Goal: Task Accomplishment & Management: Manage account settings

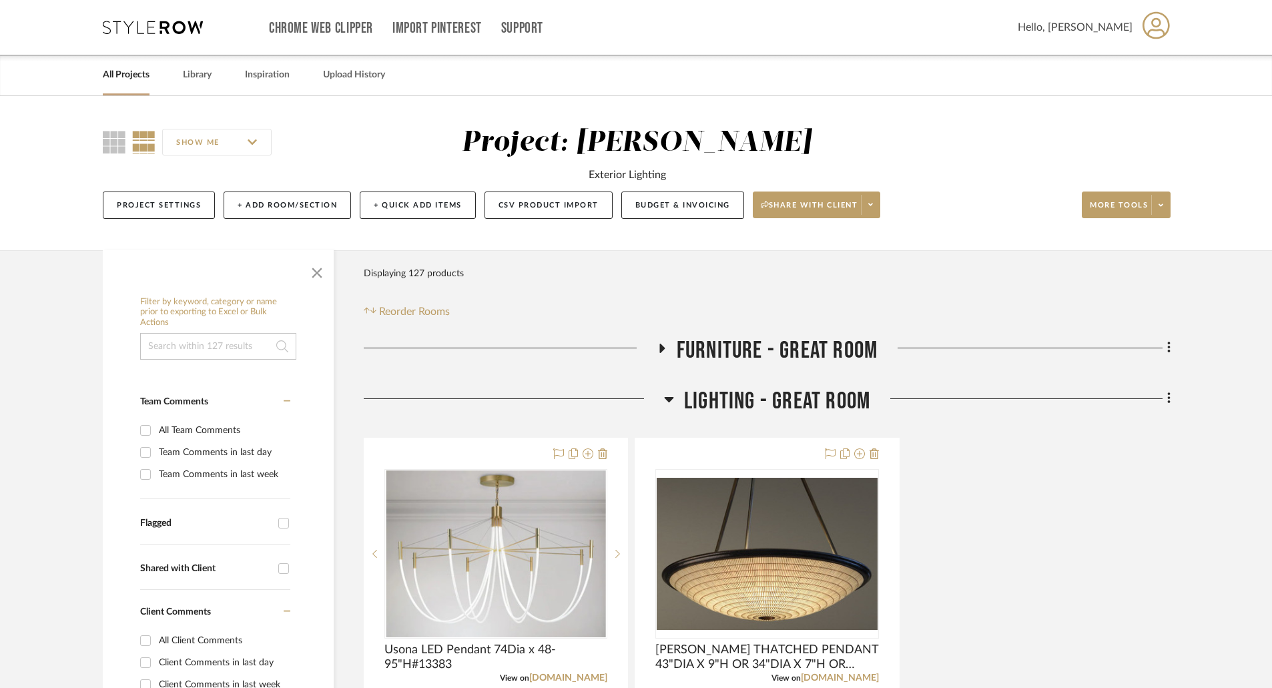
click at [667, 398] on icon at bounding box center [668, 399] width 9 height 5
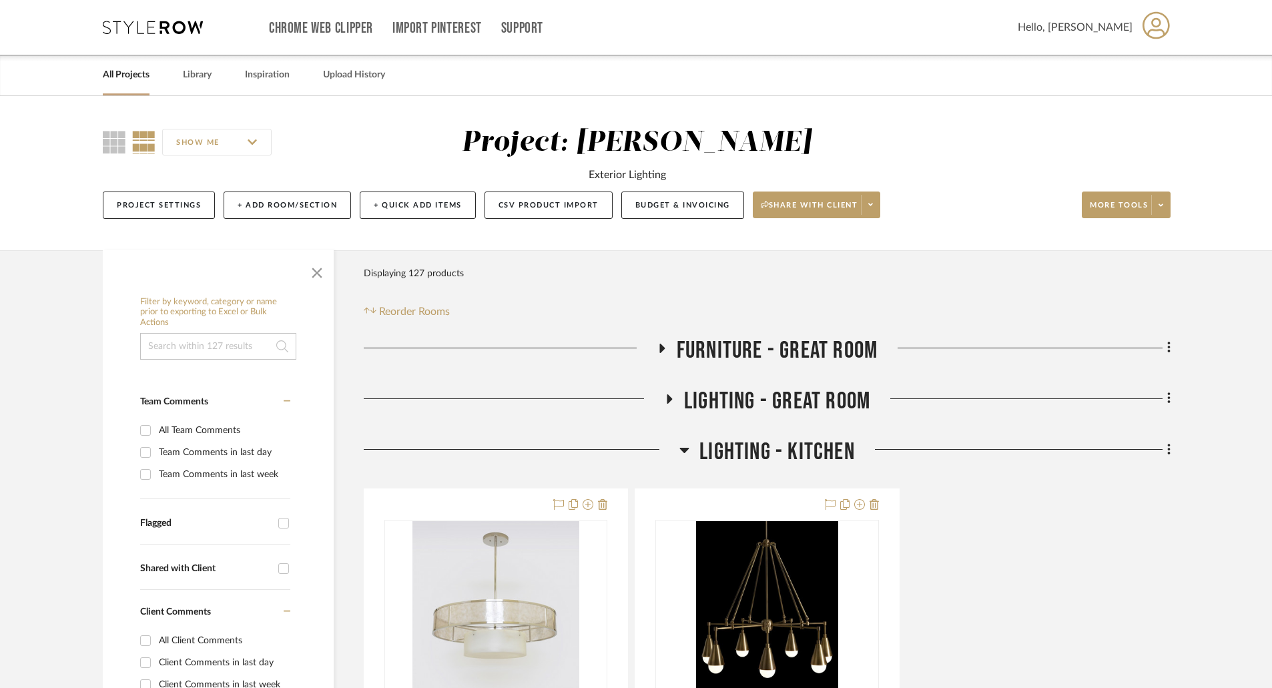
scroll to position [133, 0]
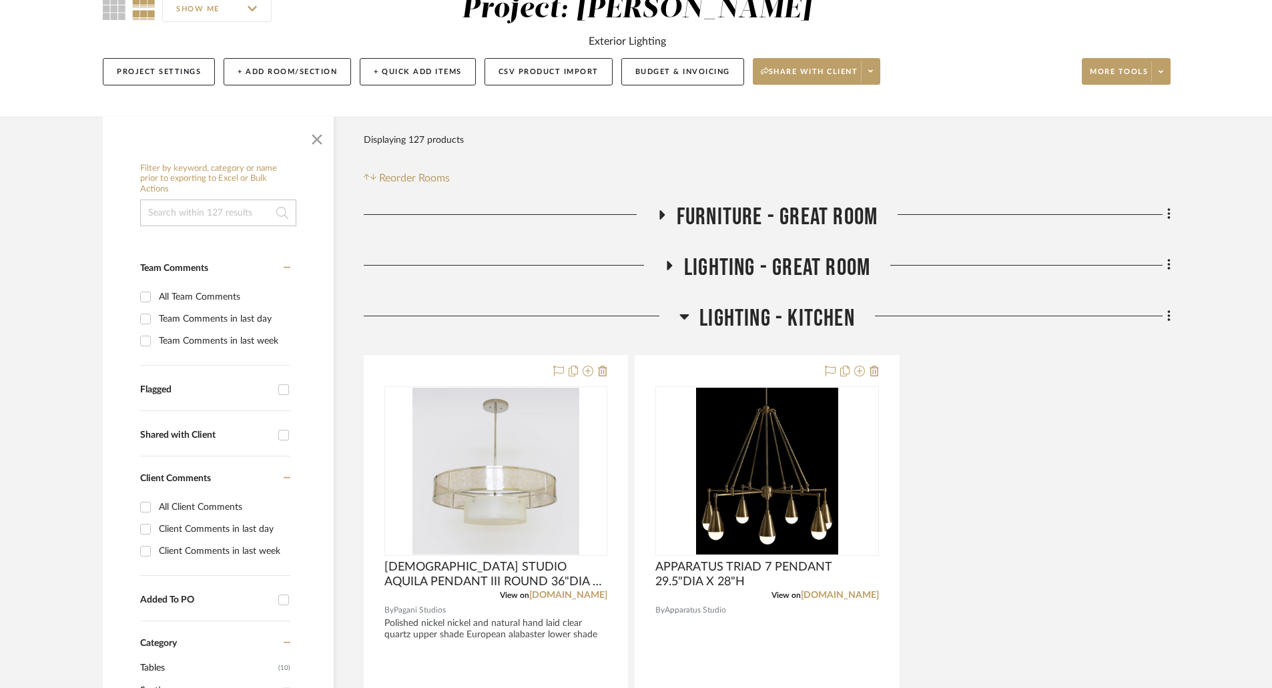
click at [684, 317] on icon at bounding box center [684, 316] width 9 height 5
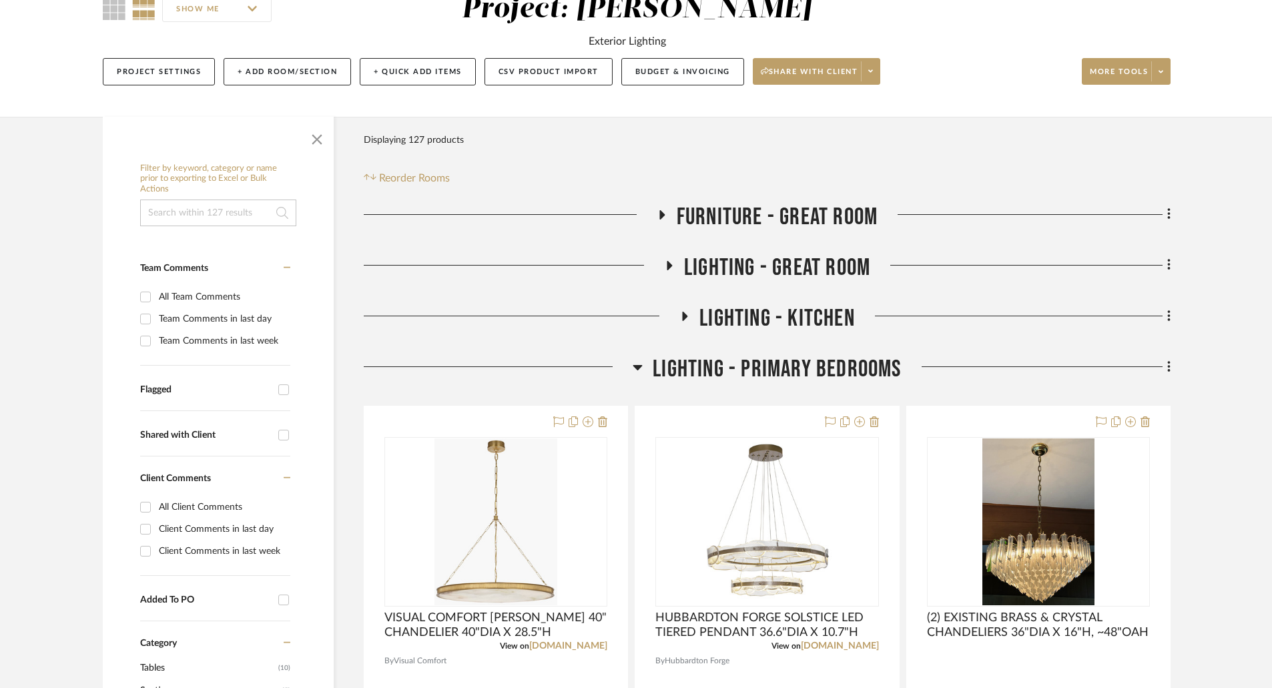
scroll to position [400, 0]
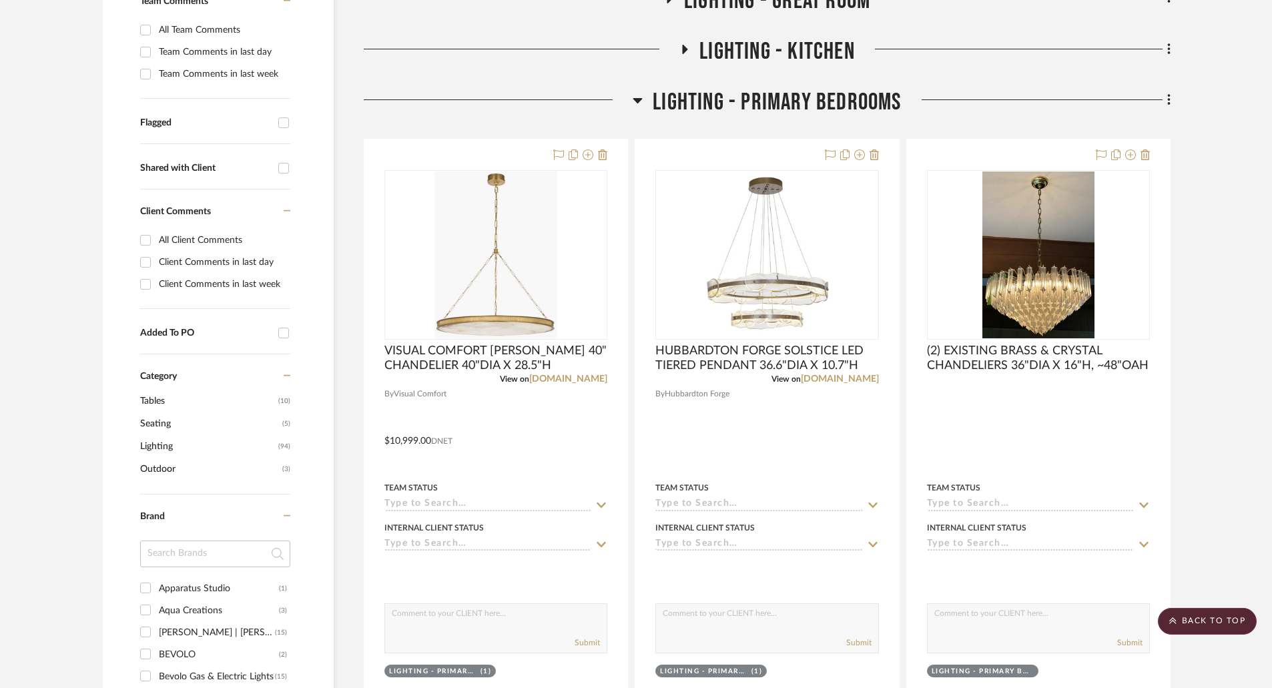
click at [637, 100] on icon at bounding box center [637, 100] width 9 height 5
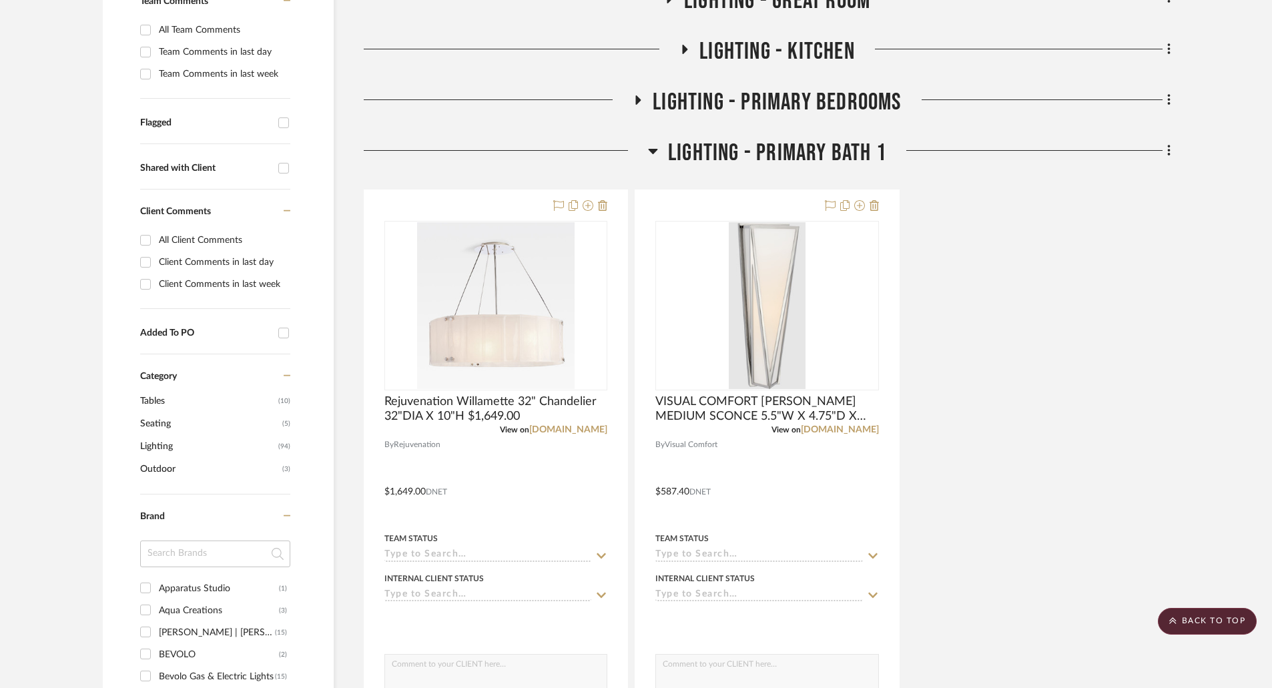
scroll to position [200, 0]
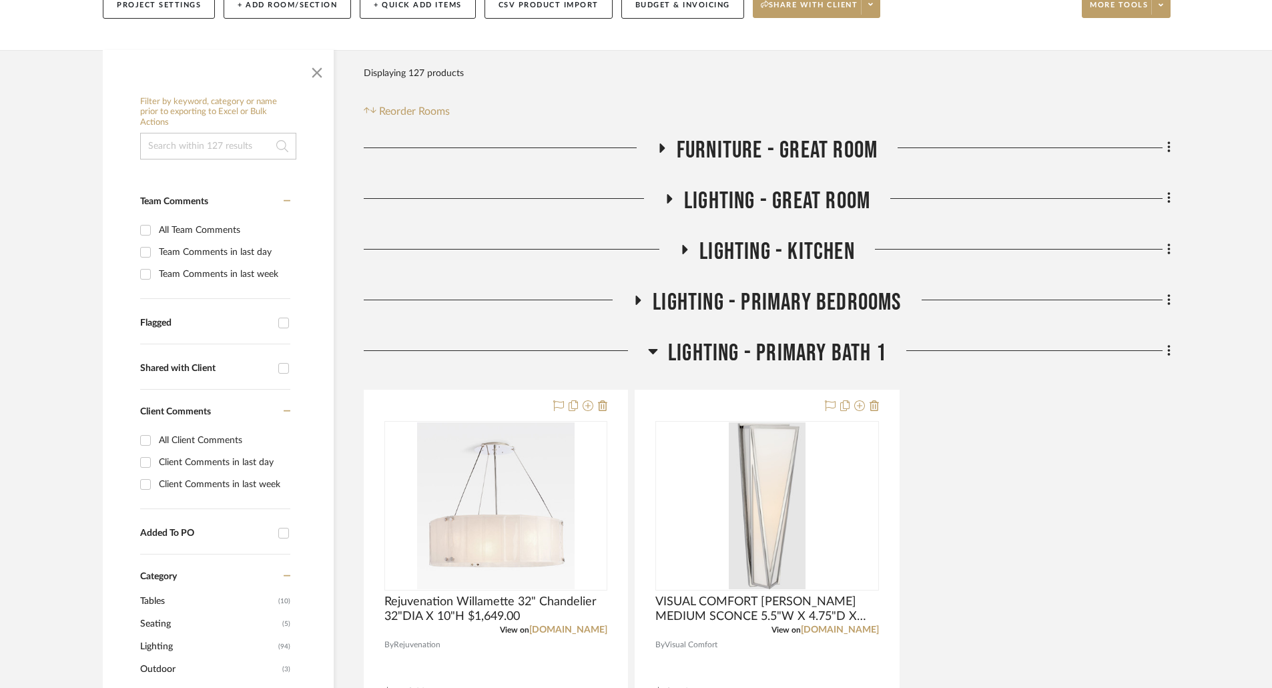
click at [657, 145] on icon at bounding box center [661, 148] width 16 height 10
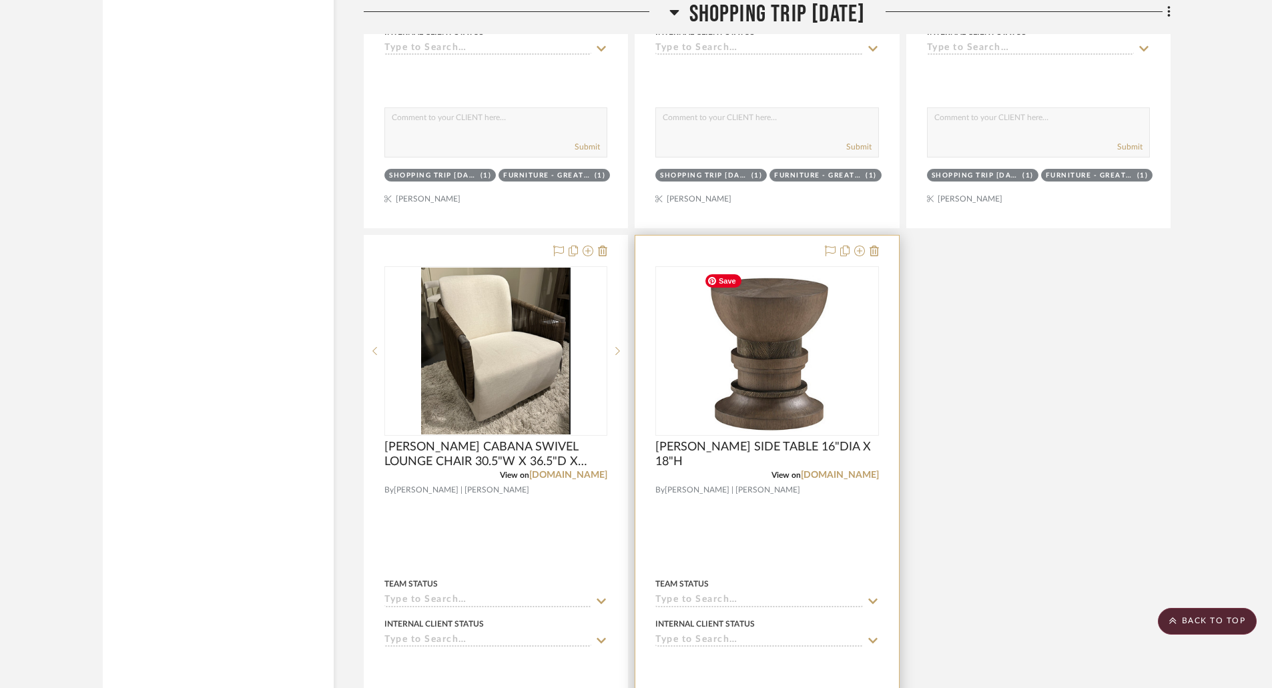
scroll to position [6340, 0]
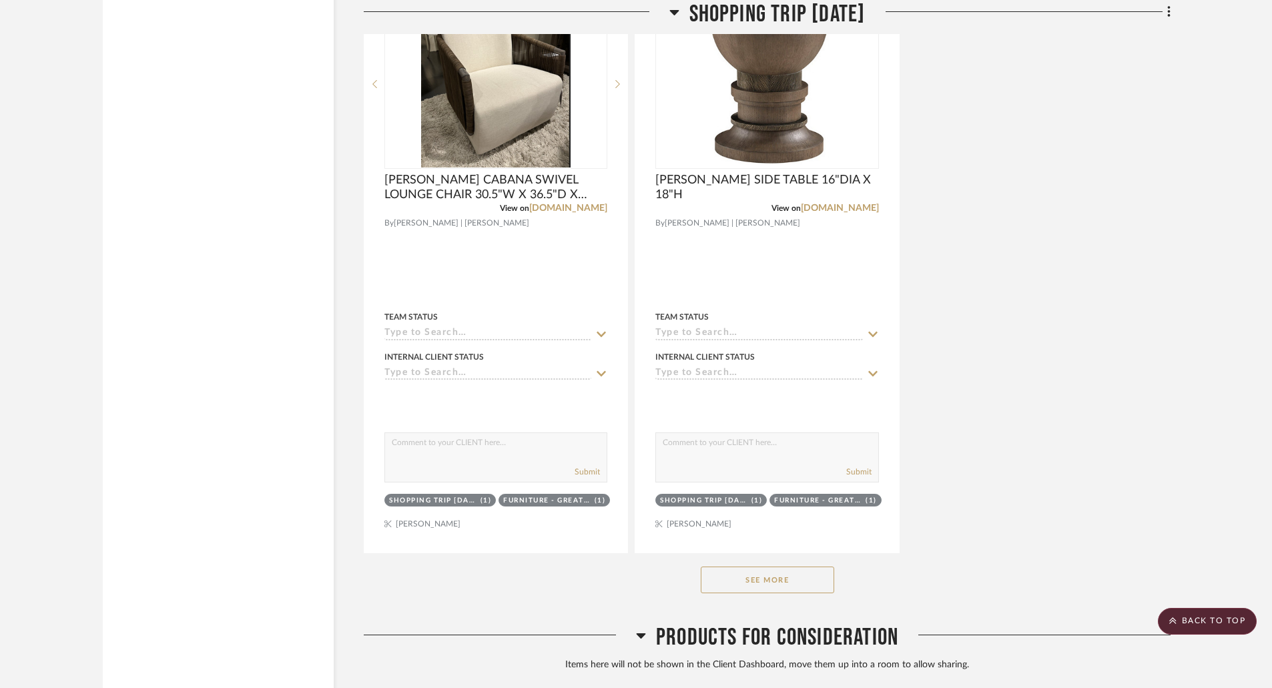
click at [826, 563] on div "See More" at bounding box center [767, 579] width 807 height 53
click at [823, 576] on button "See More" at bounding box center [767, 580] width 133 height 27
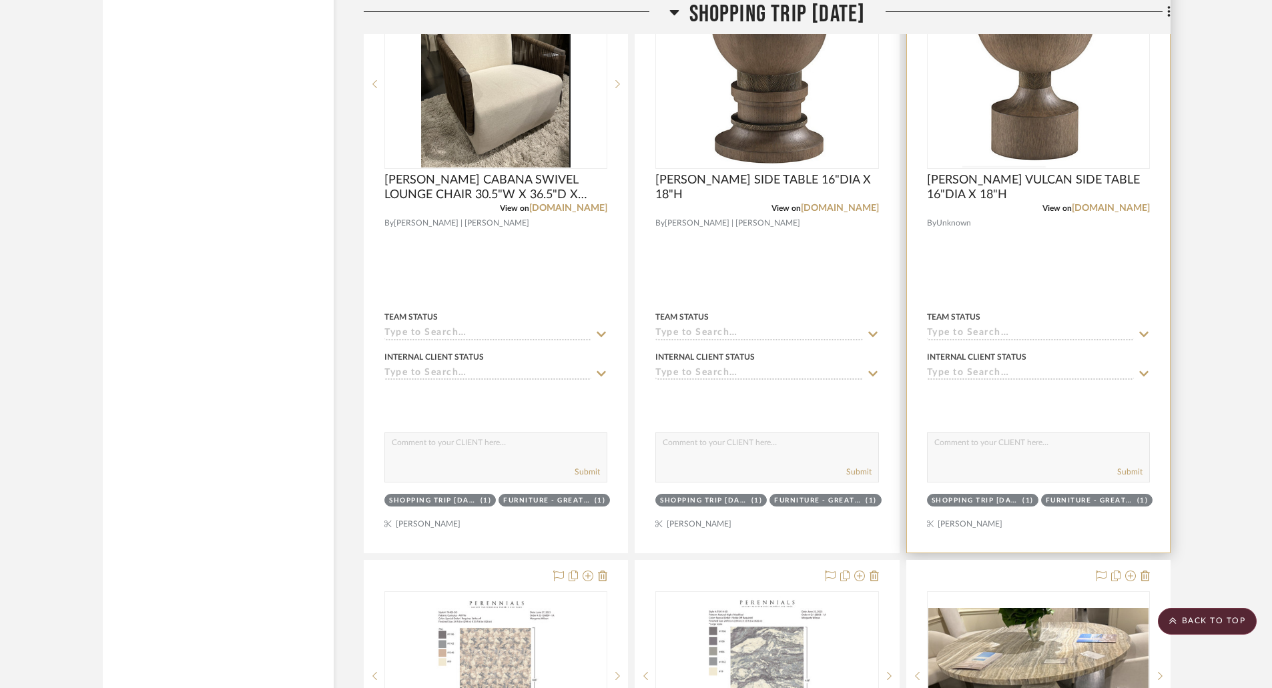
scroll to position [6741, 0]
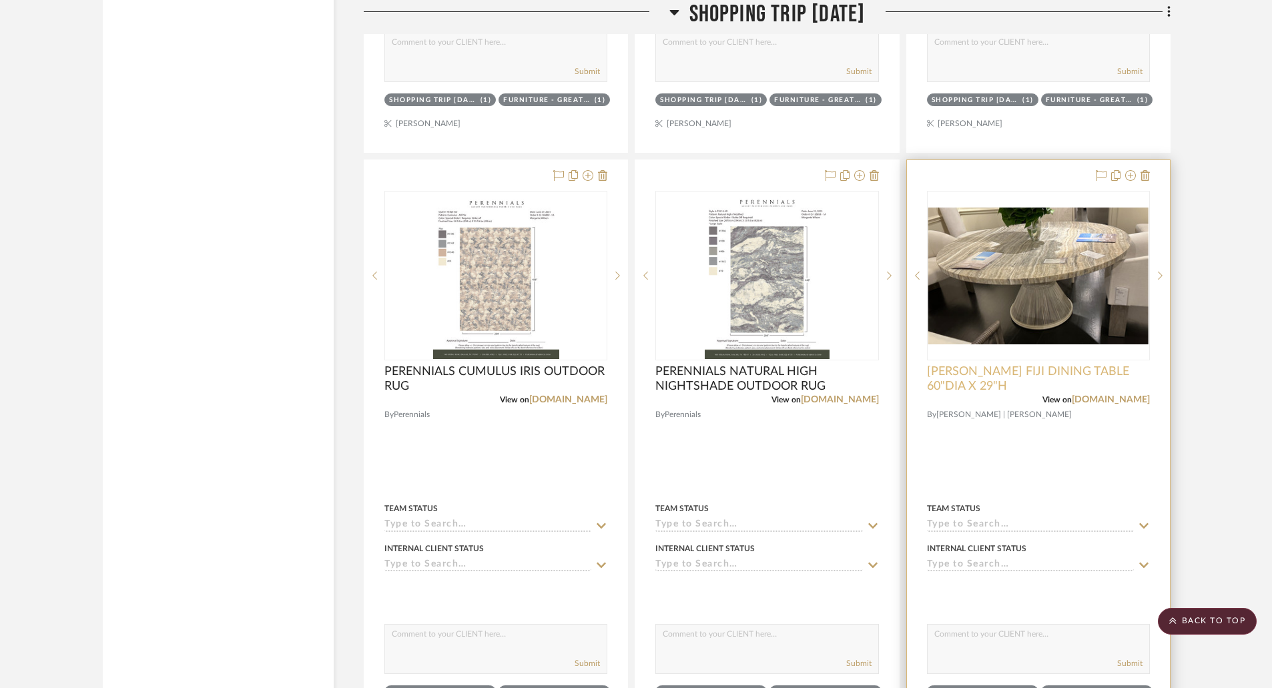
click at [1045, 374] on span "MCGUIRE FIJI DINING TABLE 60"DIA X 29"H" at bounding box center [1038, 378] width 223 height 29
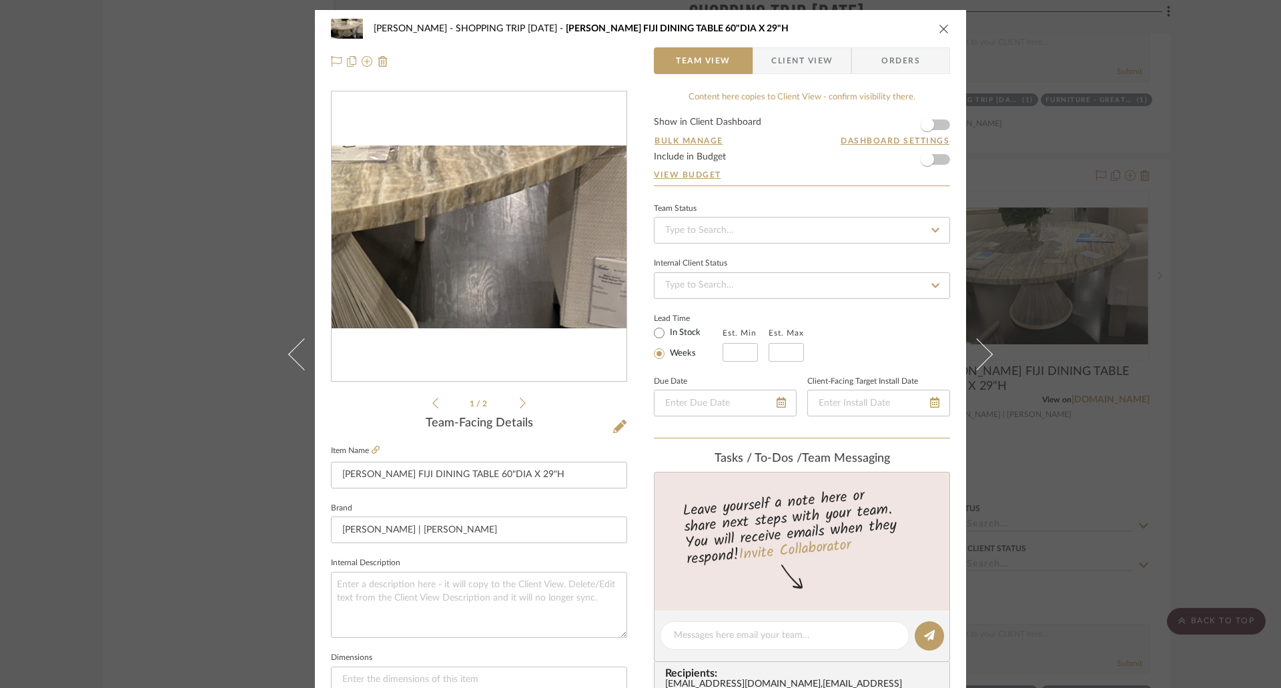
click at [541, 245] on img "0" at bounding box center [479, 236] width 295 height 183
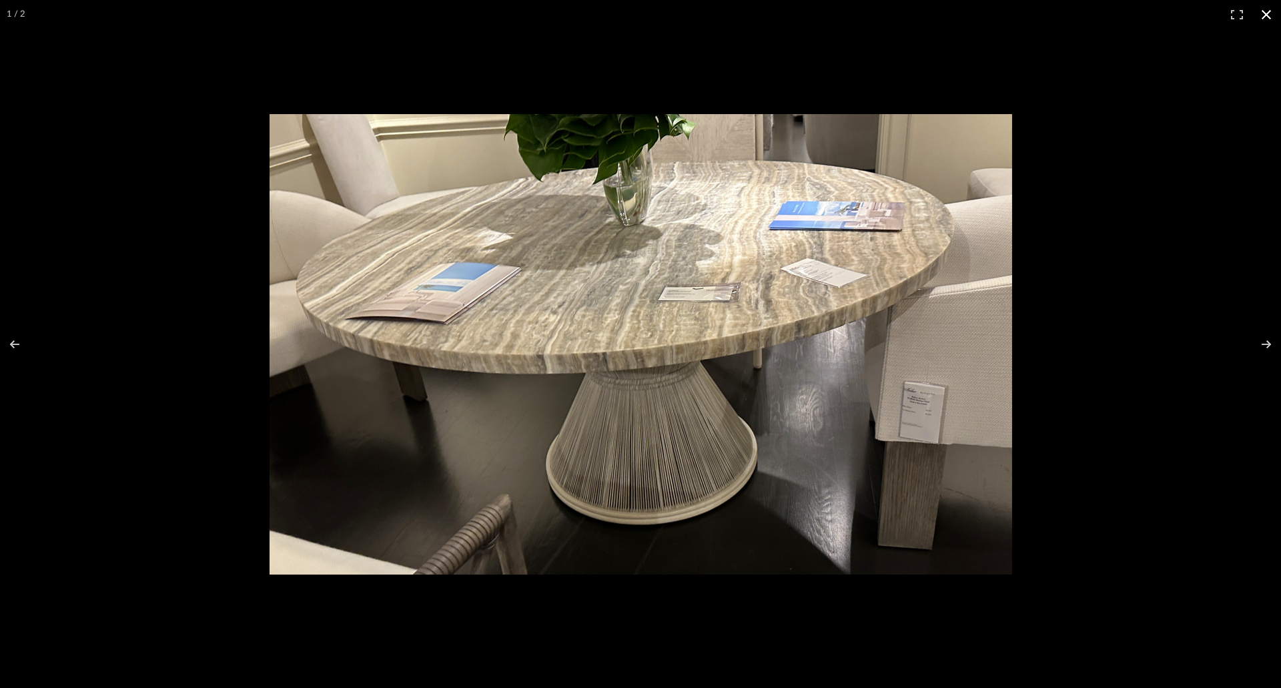
click at [1197, 75] on div at bounding box center [640, 344] width 1281 height 688
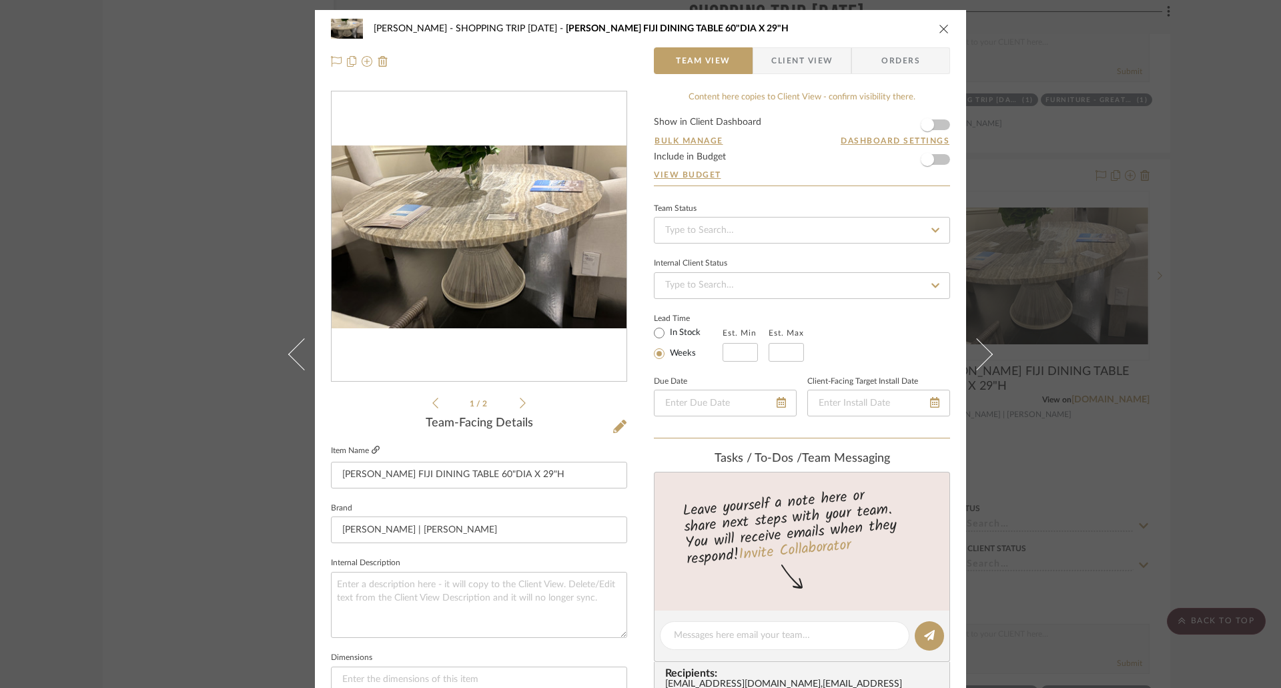
click at [376, 447] on fieldset "Item Name MCGUIRE FIJI DINING TABLE 60"DIA X 29"H" at bounding box center [479, 465] width 296 height 47
click at [375, 449] on icon at bounding box center [376, 450] width 8 height 8
click at [942, 22] on div "Chen SHOPPING TRIP 6/5/2025 MCGUIRE FIJI DINING TABLE 60"DIA X 29"H" at bounding box center [640, 28] width 619 height 27
click at [942, 35] on div "Chen SHOPPING TRIP 6/5/2025 MCGUIRE FIJI DINING TABLE 60"DIA X 29"H" at bounding box center [640, 28] width 619 height 27
click at [946, 29] on div "Chen SHOPPING TRIP 6/5/2025 MCGUIRE FIJI DINING TABLE 60"DIA X 29"H Team View C…" at bounding box center [640, 45] width 651 height 70
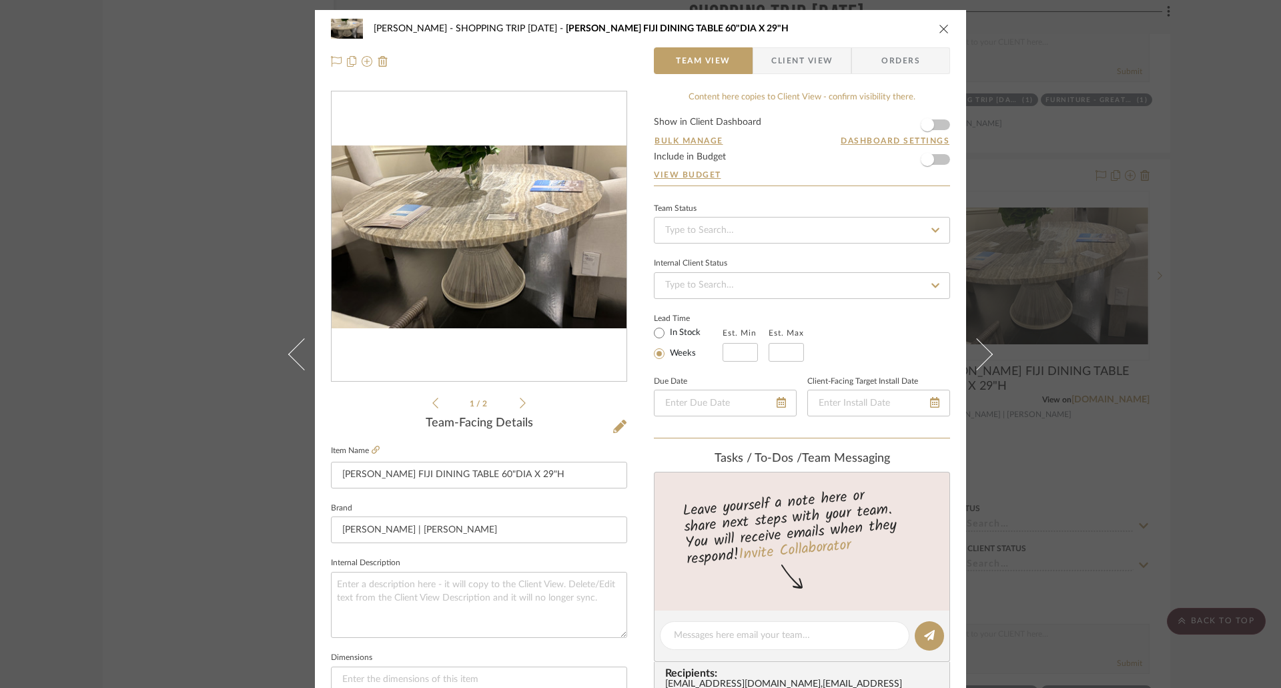
click at [933, 24] on div "Chen SHOPPING TRIP 6/5/2025 MCGUIRE FIJI DINING TABLE 60"DIA X 29"H" at bounding box center [640, 28] width 619 height 27
click at [940, 25] on icon "close" at bounding box center [944, 28] width 11 height 11
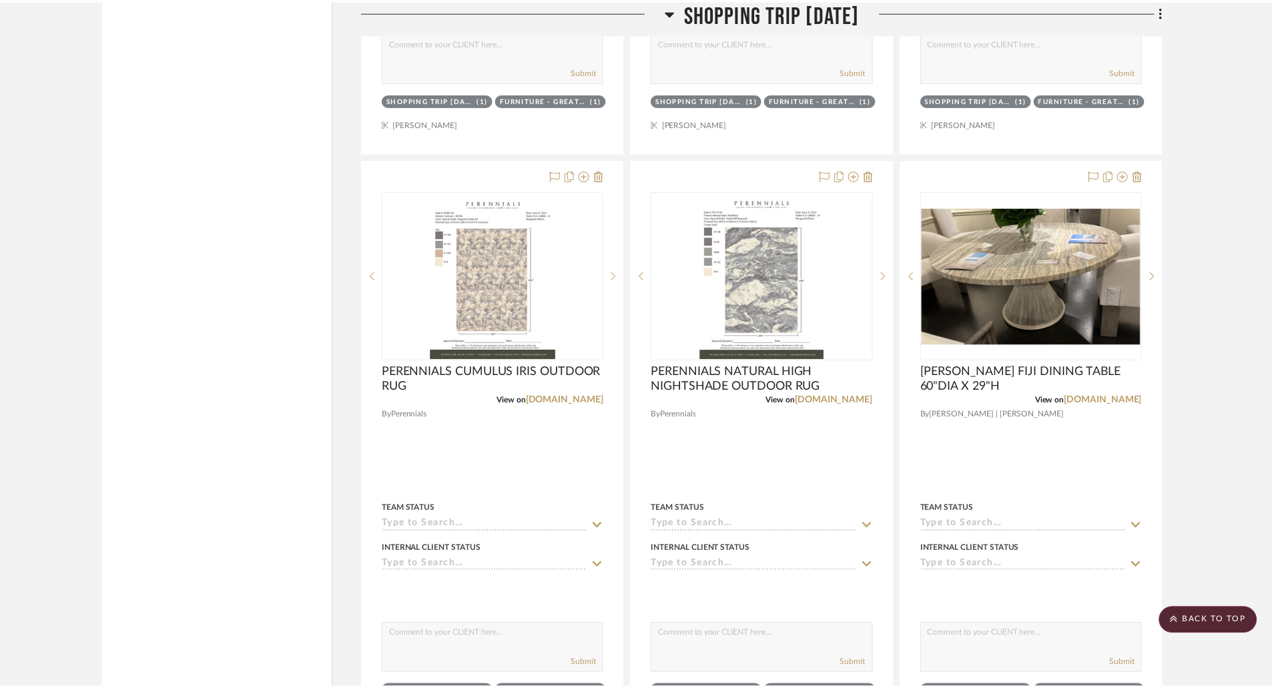
scroll to position [6741, 0]
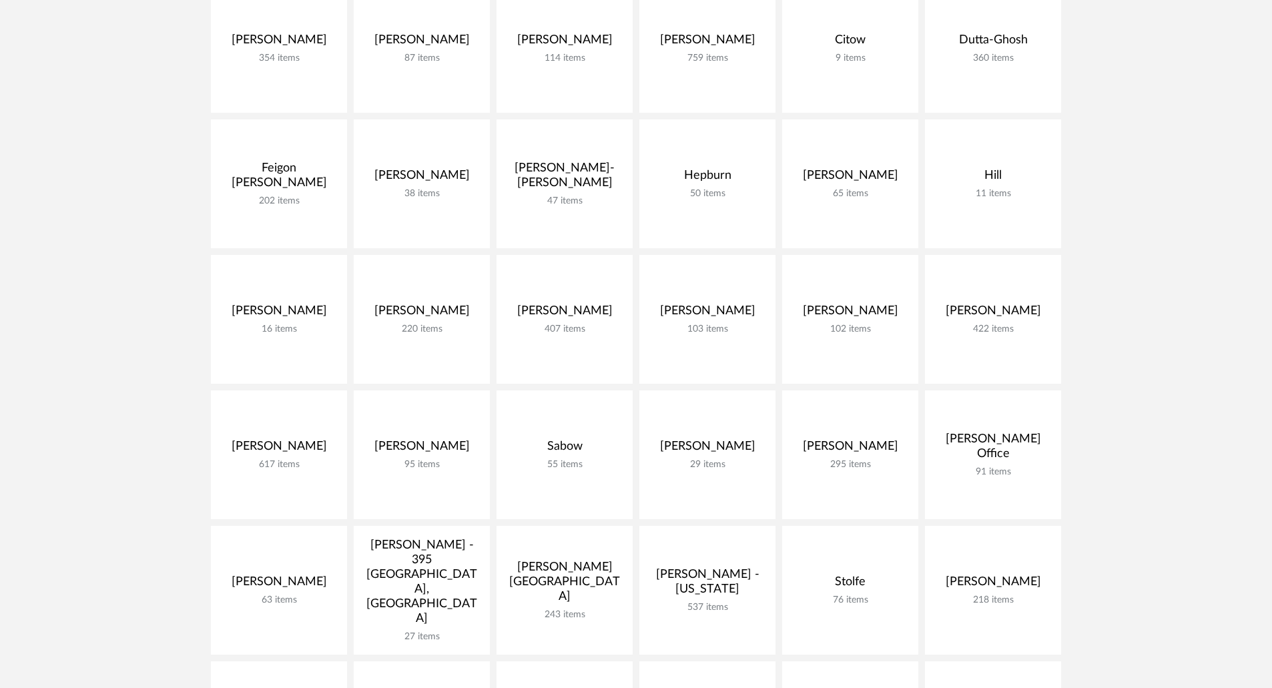
scroll to position [133, 0]
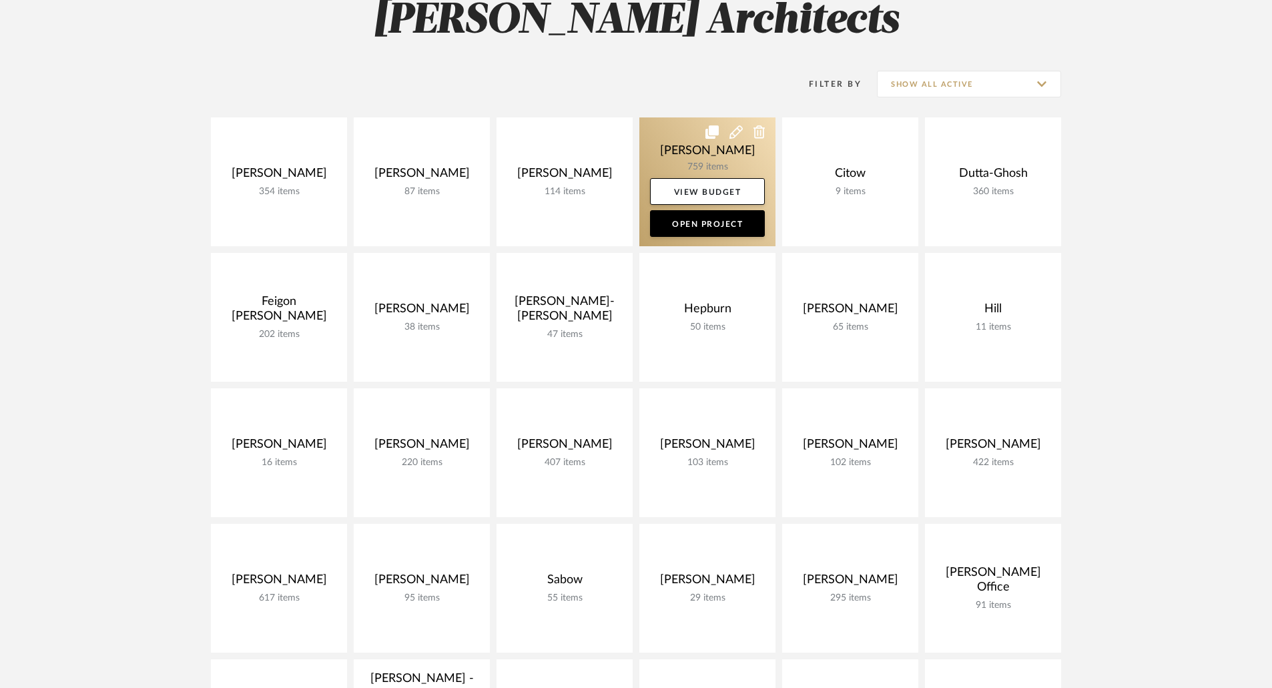
click at [728, 145] on link at bounding box center [707, 181] width 136 height 129
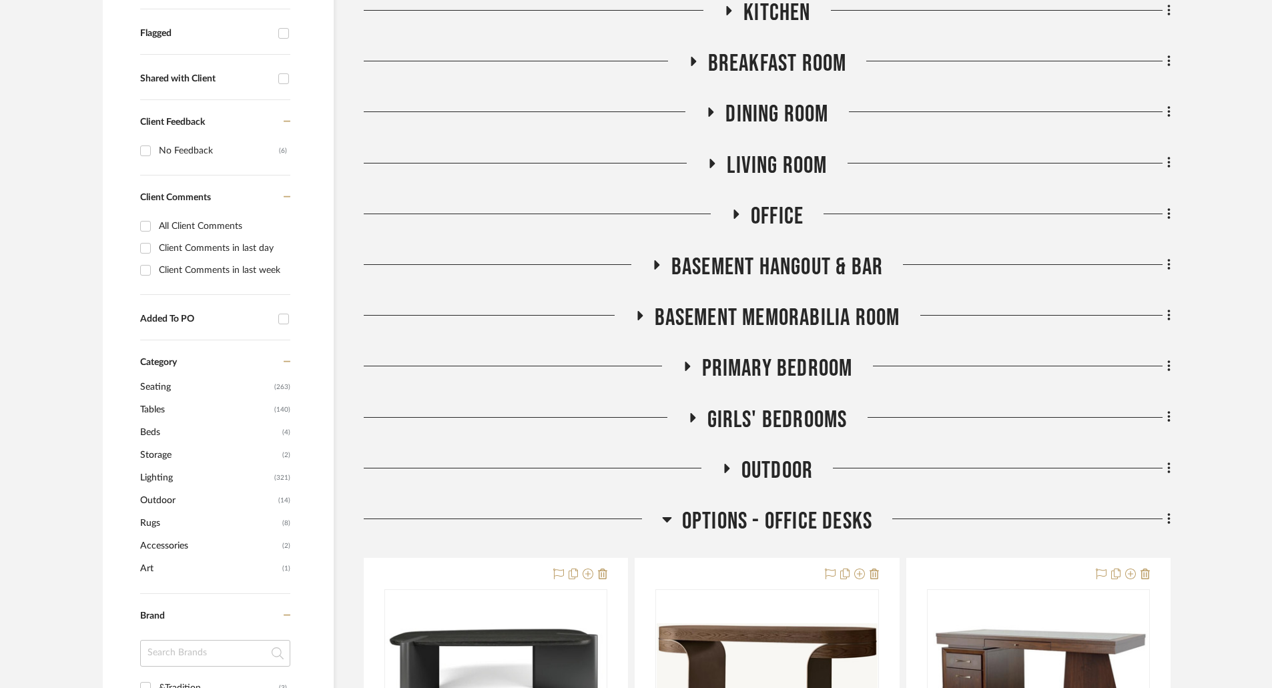
scroll to position [534, 0]
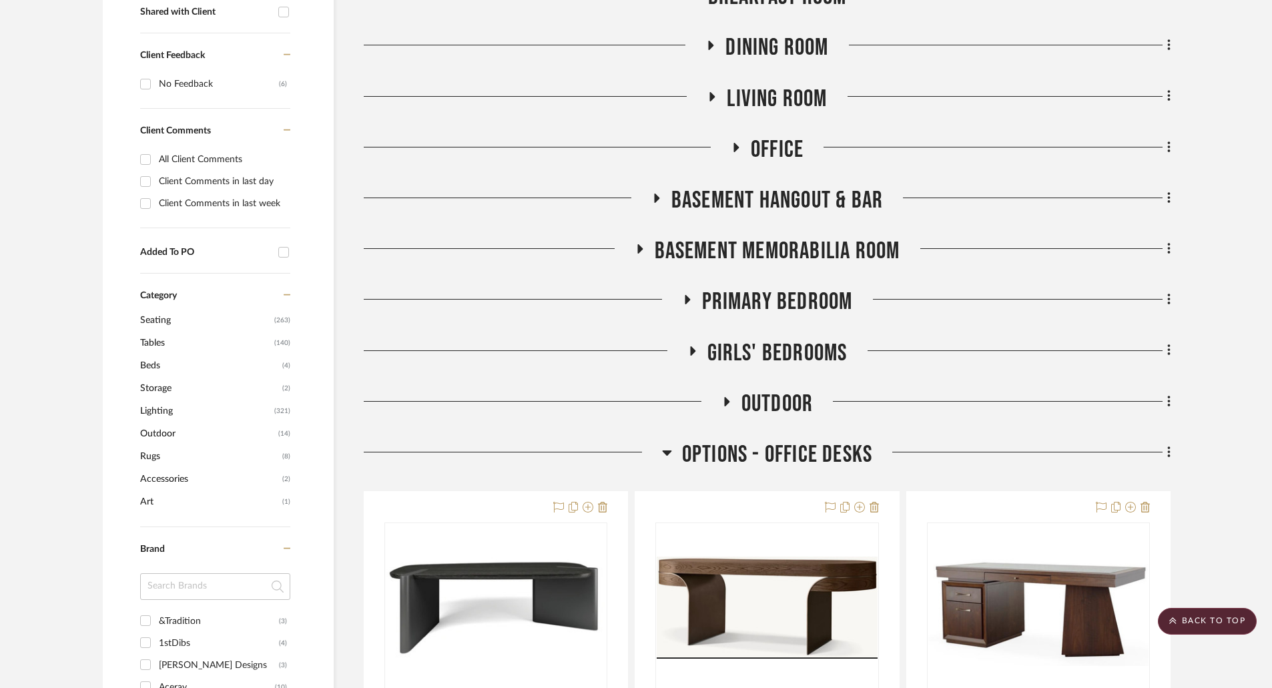
click at [637, 246] on icon at bounding box center [639, 248] width 5 height 9
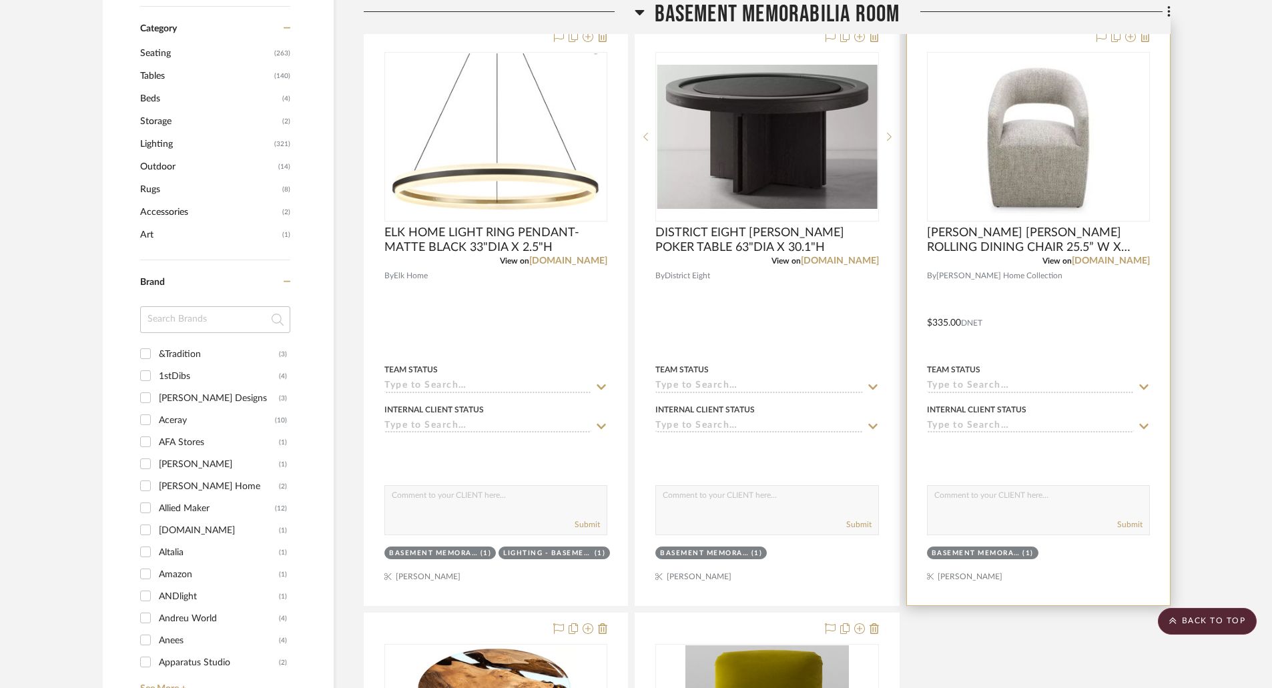
scroll to position [1001, 0]
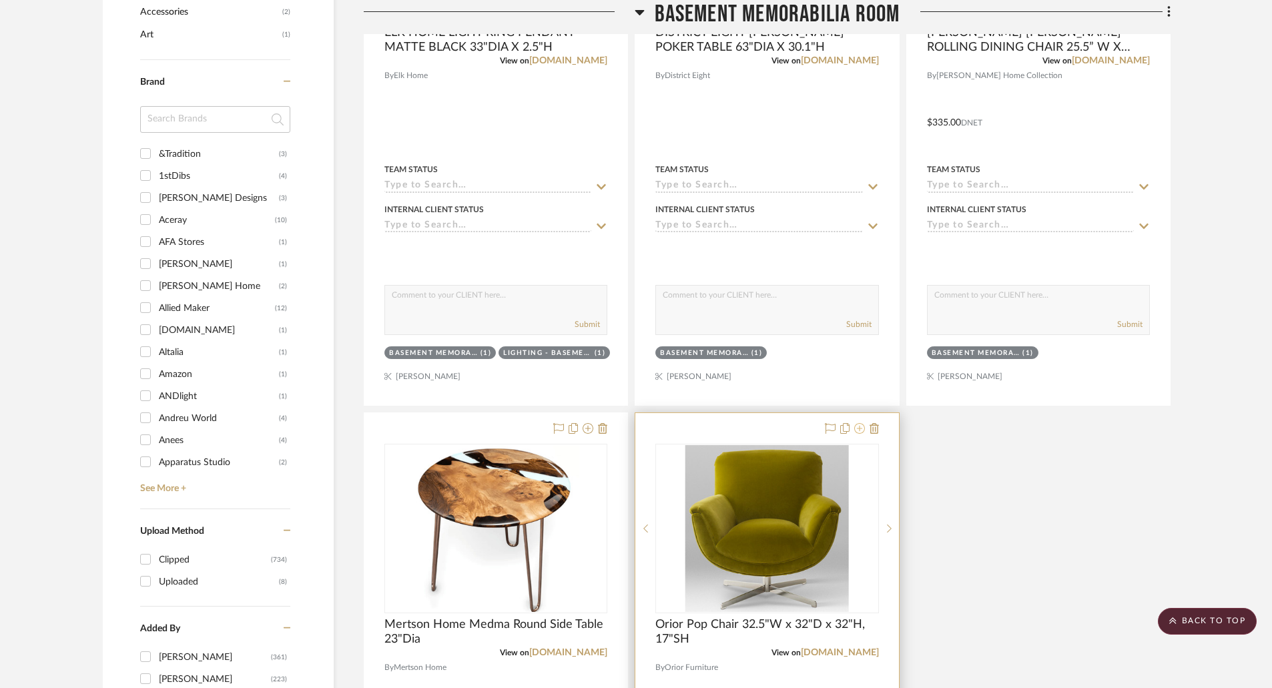
click at [860, 428] on icon at bounding box center [859, 428] width 11 height 11
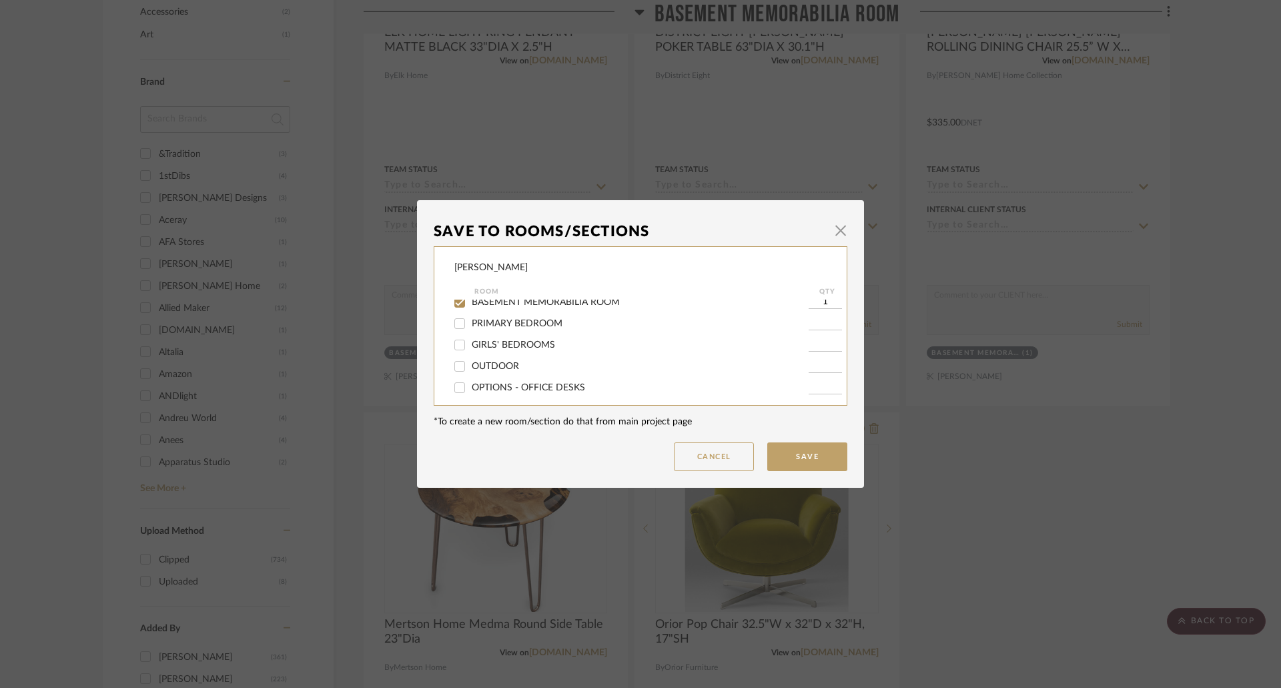
scroll to position [133, 0]
click at [539, 346] on span "BASEMENT HANGOUT & BAR" at bounding box center [536, 347] width 129 height 9
click at [471, 346] on input "BASEMENT HANGOUT & BAR" at bounding box center [459, 347] width 21 height 21
checkbox input "true"
type input "1"
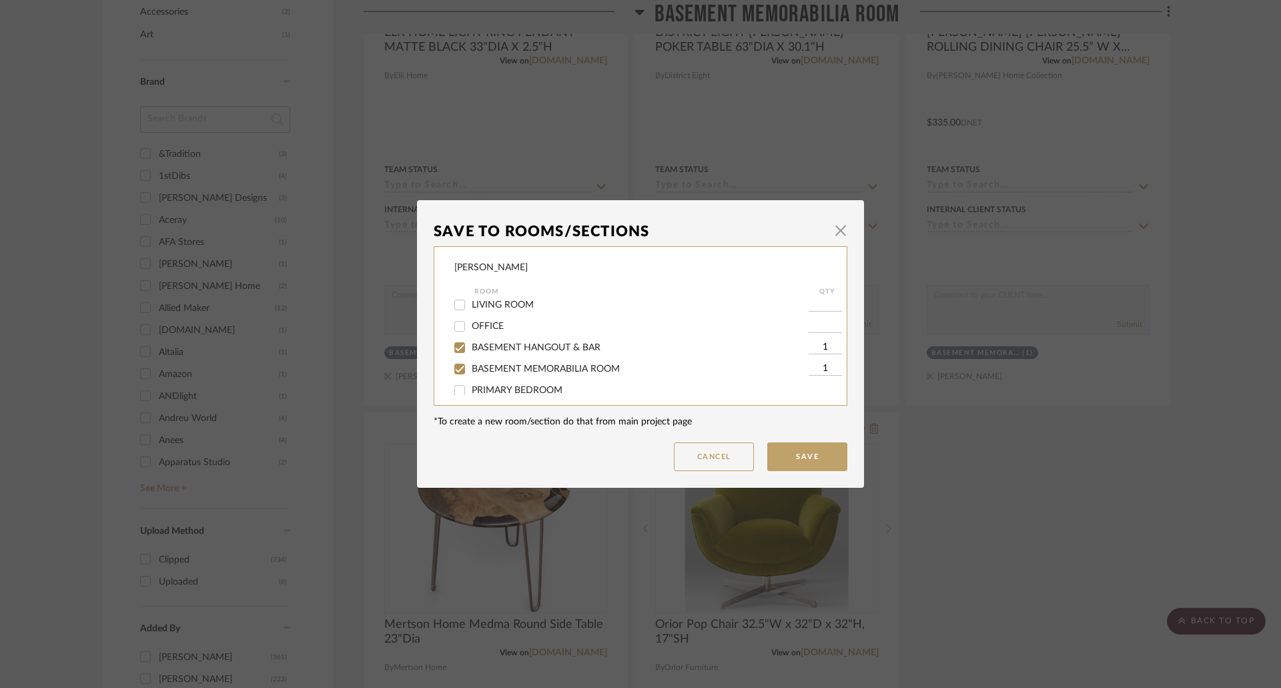
click at [510, 364] on span "BASEMENT MEMORABILIA ROOM" at bounding box center [546, 368] width 148 height 9
click at [471, 364] on input "BASEMENT MEMORABILIA ROOM" at bounding box center [459, 368] width 21 height 21
checkbox input "false"
click at [824, 453] on button "Save" at bounding box center [808, 456] width 80 height 29
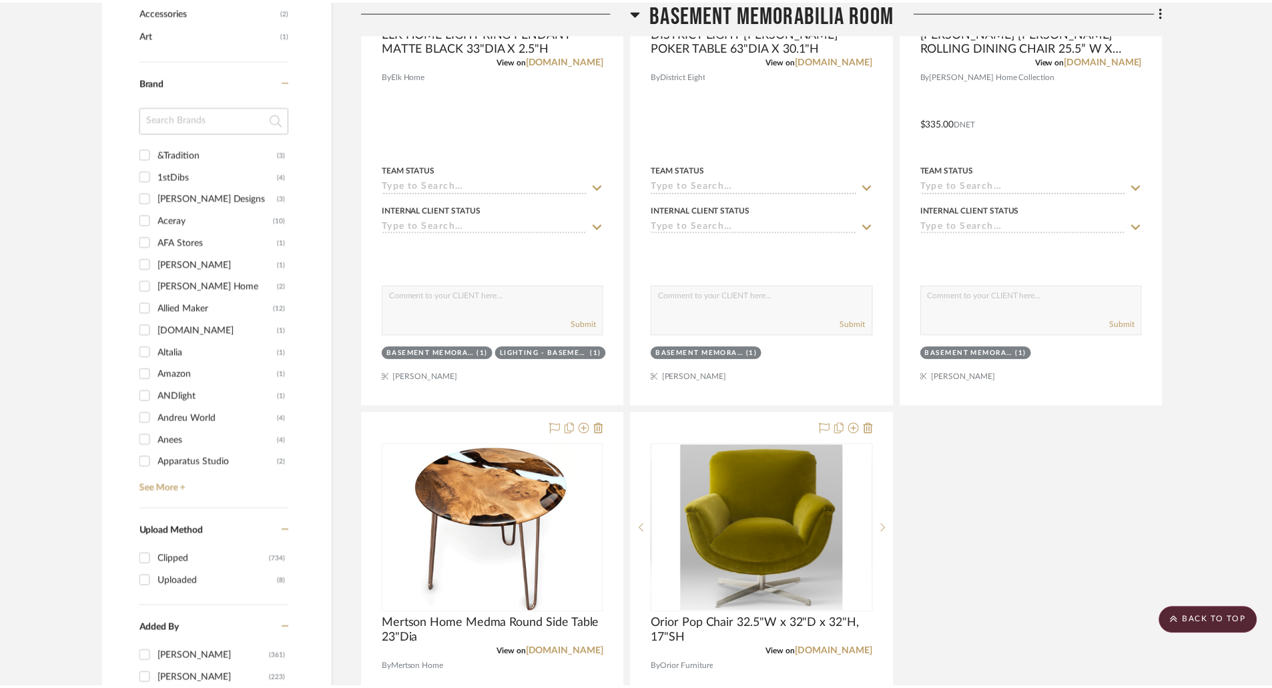
scroll to position [1001, 0]
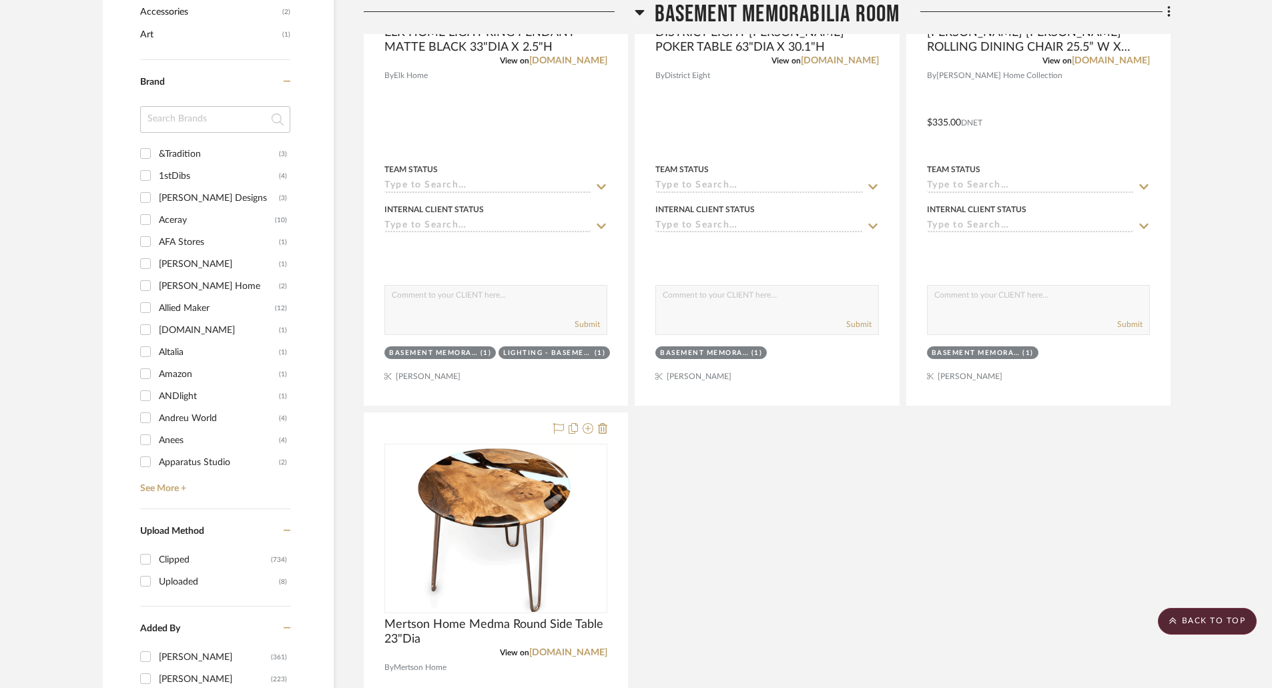
click at [635, 14] on icon at bounding box center [640, 12] width 10 height 16
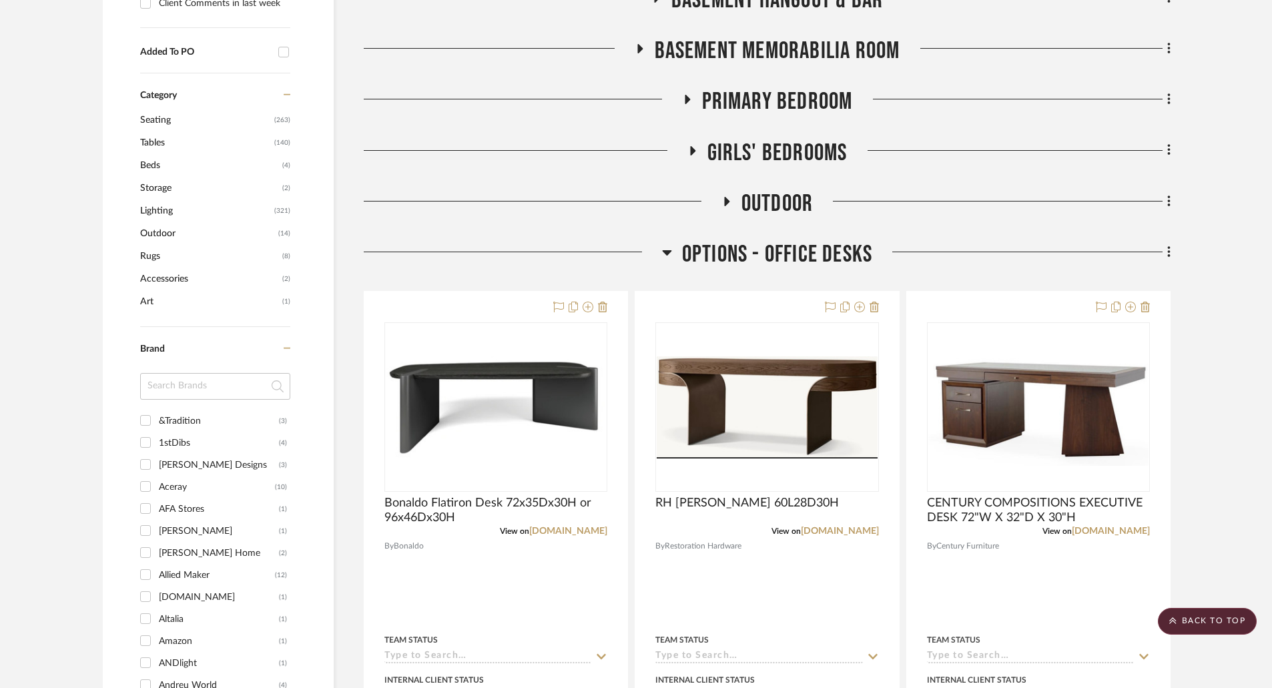
scroll to position [601, 0]
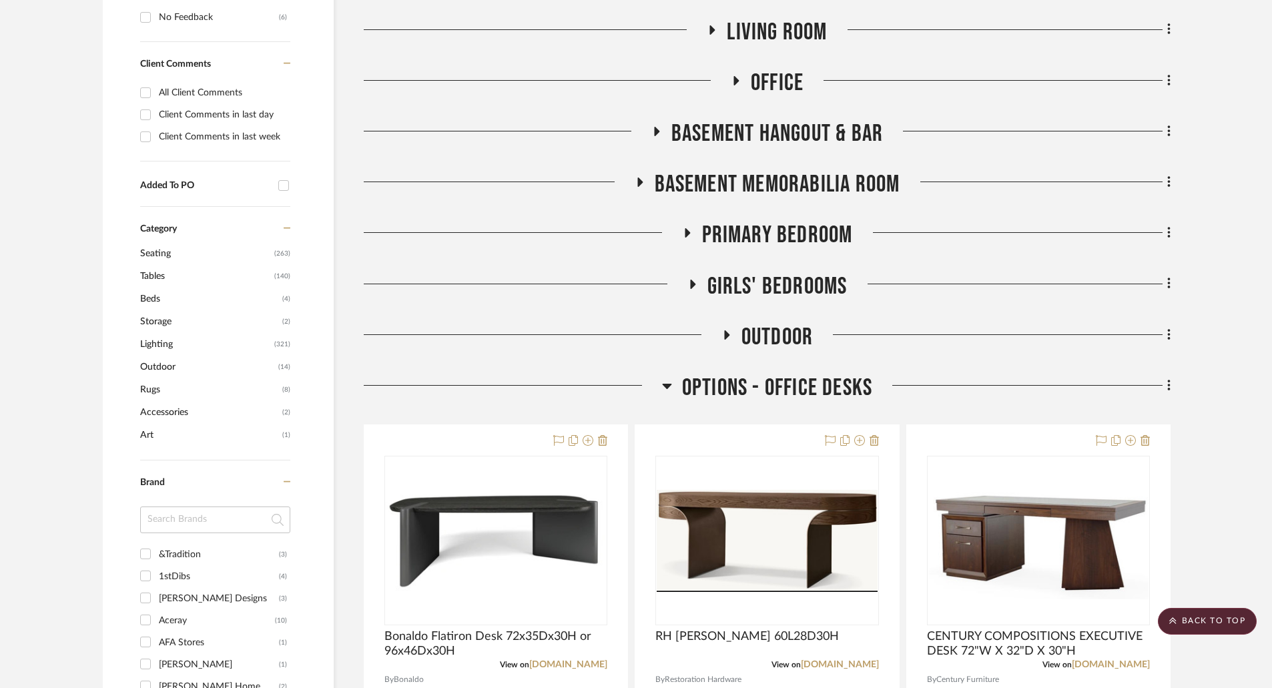
click at [641, 179] on icon at bounding box center [639, 183] width 16 height 10
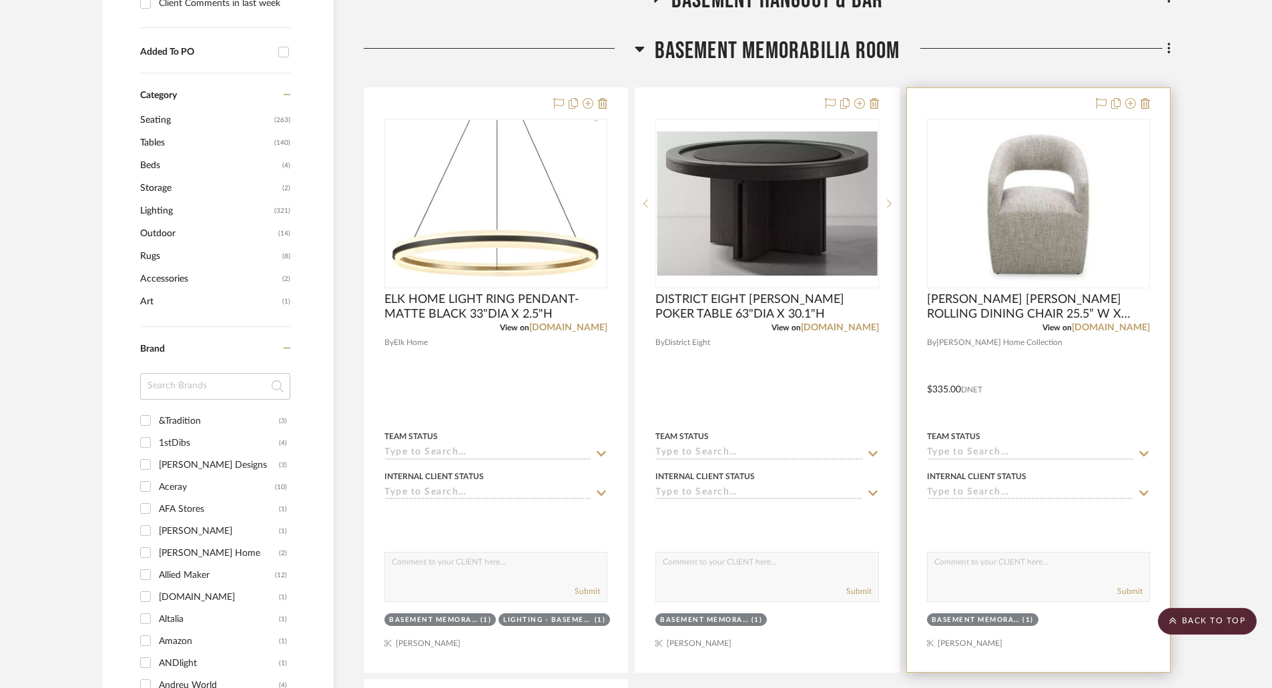
scroll to position [534, 0]
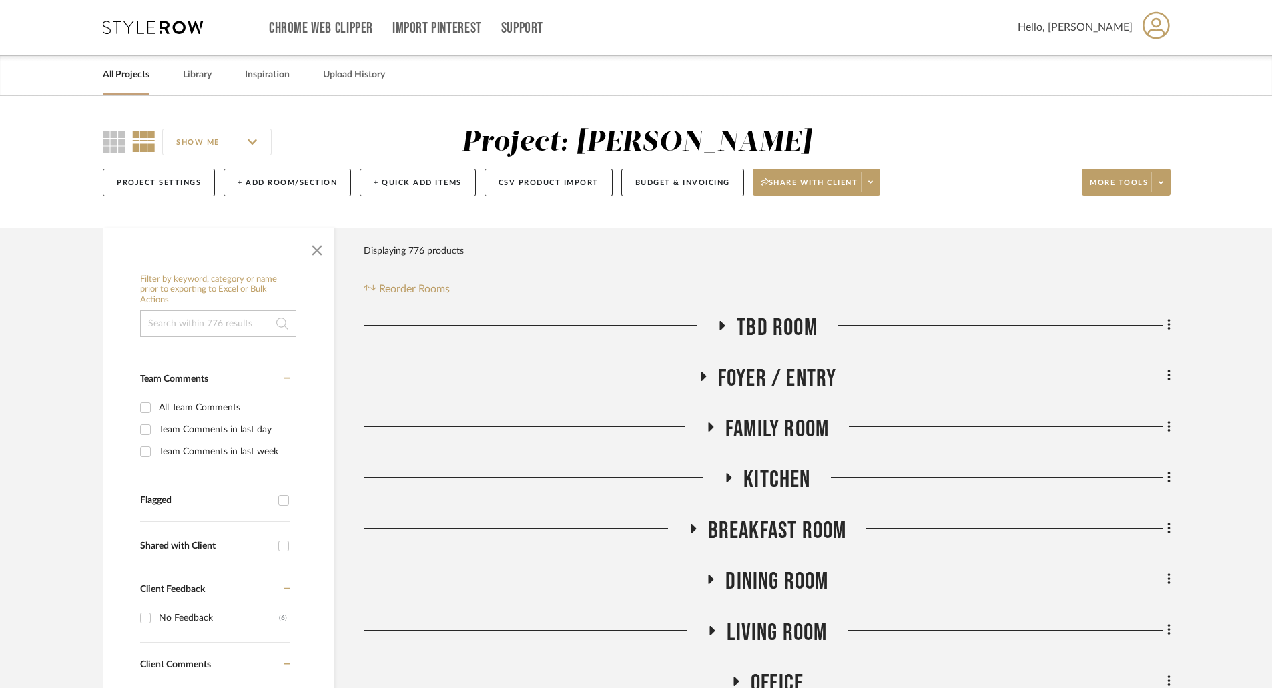
scroll to position [467, 0]
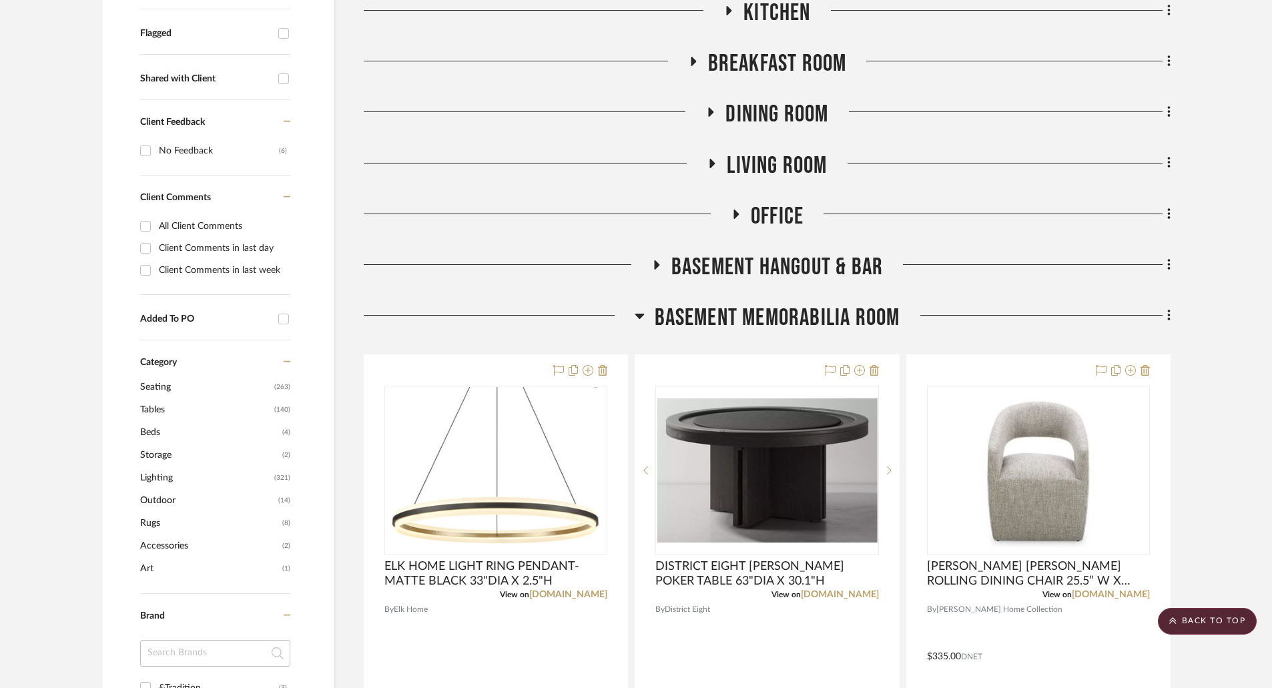
click at [653, 262] on icon at bounding box center [656, 265] width 16 height 10
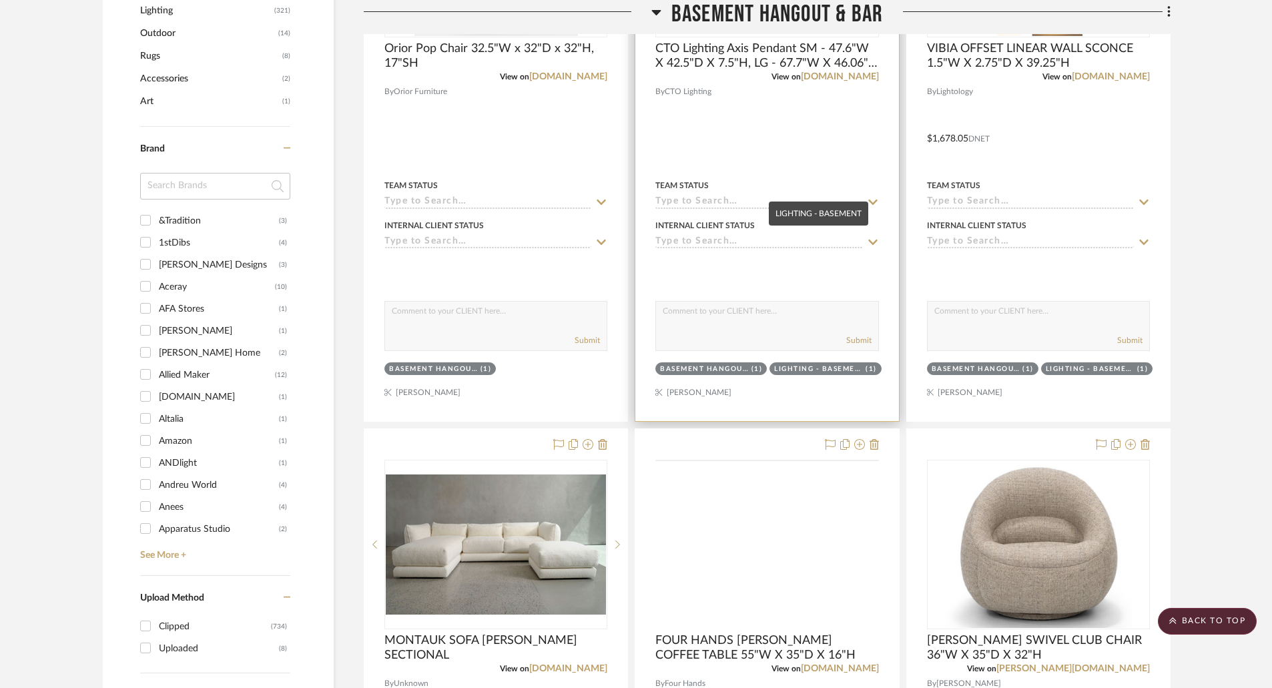
scroll to position [1135, 0]
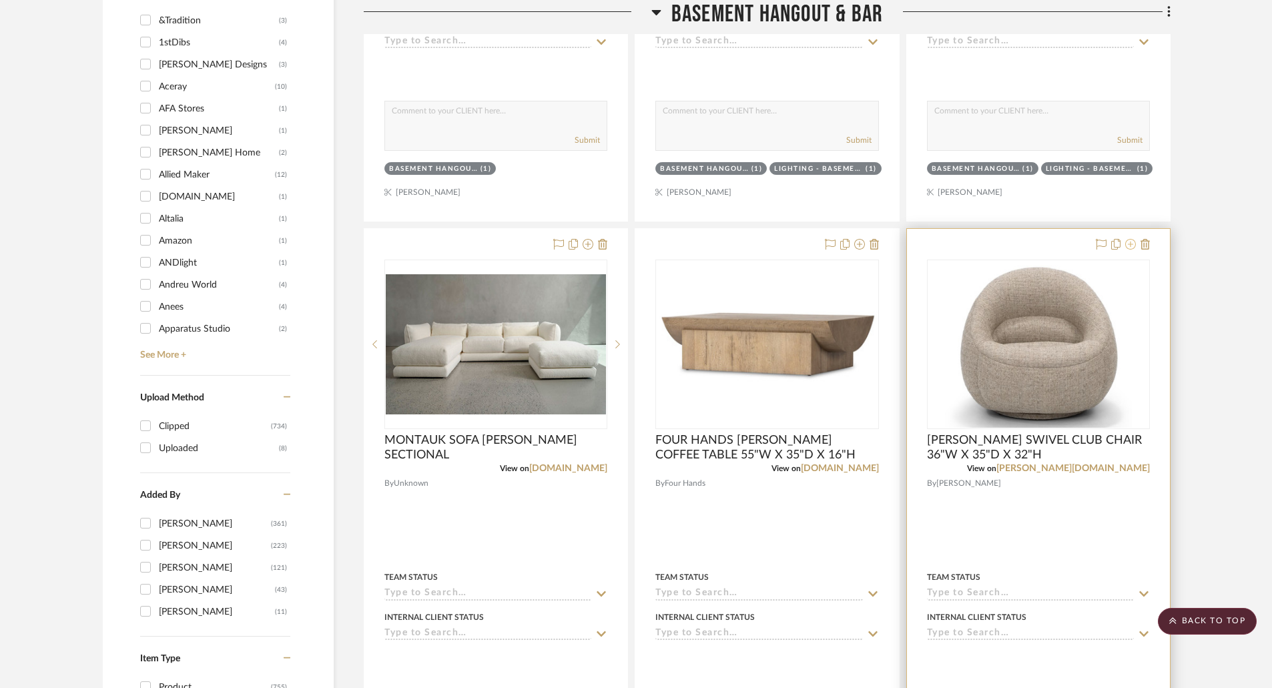
click at [1131, 244] on icon at bounding box center [1130, 244] width 11 height 11
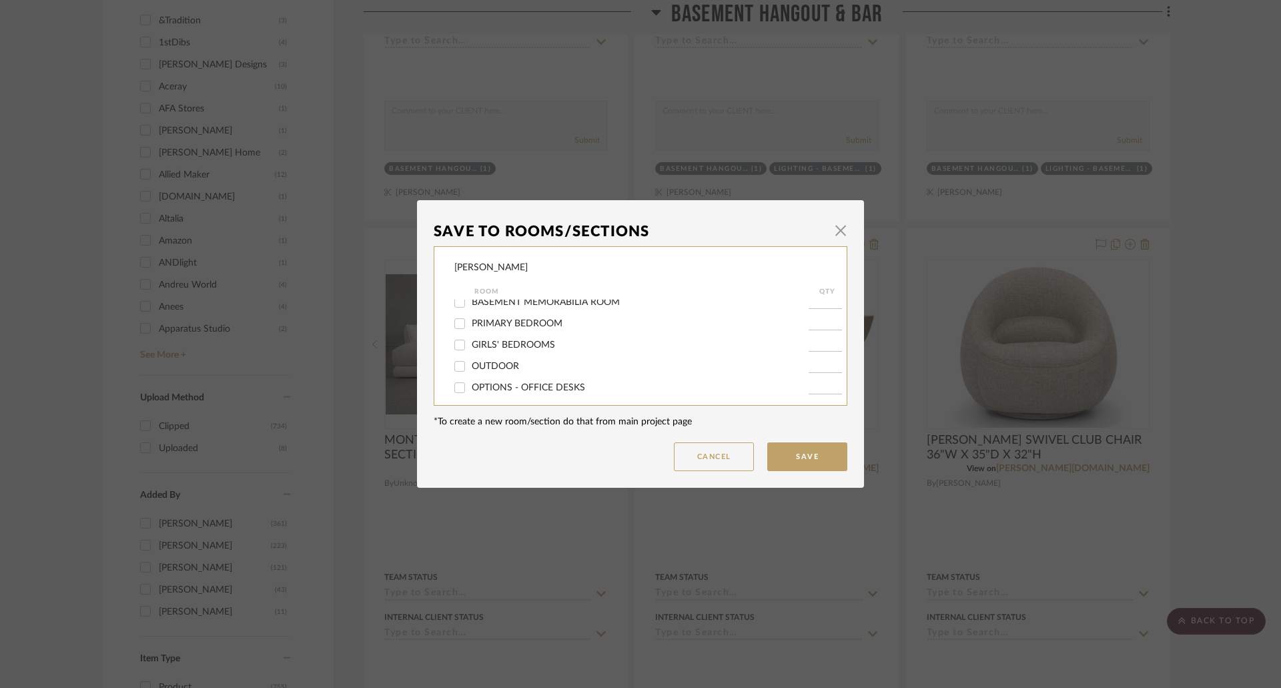
scroll to position [133, 0]
click at [543, 366] on span "BASEMENT MEMORABILIA ROOM" at bounding box center [546, 368] width 148 height 9
click at [471, 366] on input "BASEMENT MEMORABILIA ROOM" at bounding box center [459, 368] width 21 height 21
checkbox input "true"
type input "1"
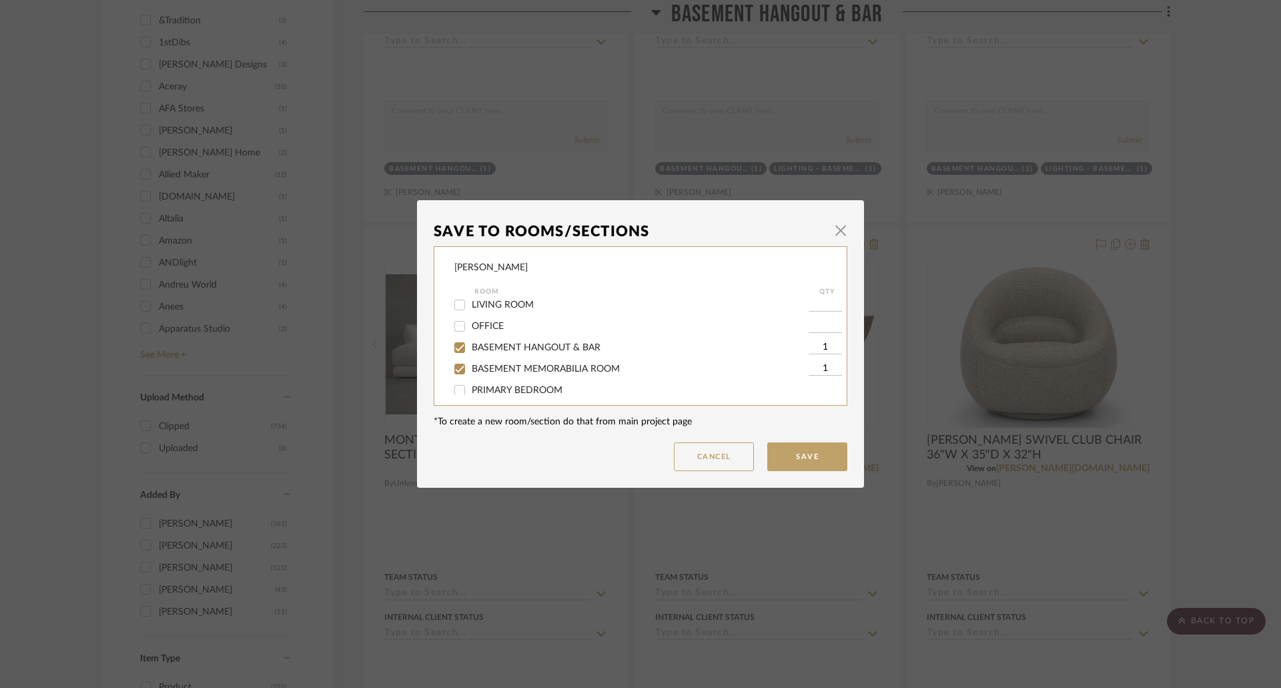
click at [541, 344] on span "BASEMENT HANGOUT & BAR" at bounding box center [536, 347] width 129 height 9
click at [471, 344] on input "BASEMENT HANGOUT & BAR" at bounding box center [459, 347] width 21 height 21
checkbox input "false"
click at [805, 459] on button "Save" at bounding box center [808, 456] width 80 height 29
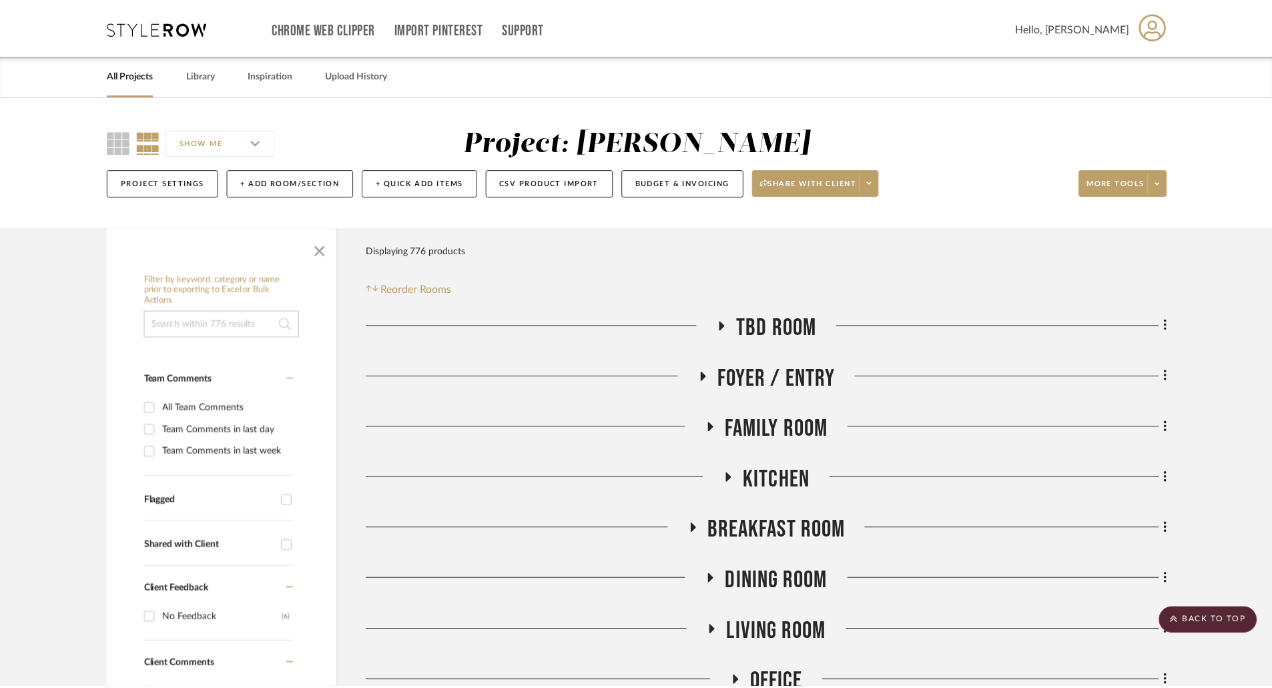
scroll to position [1135, 0]
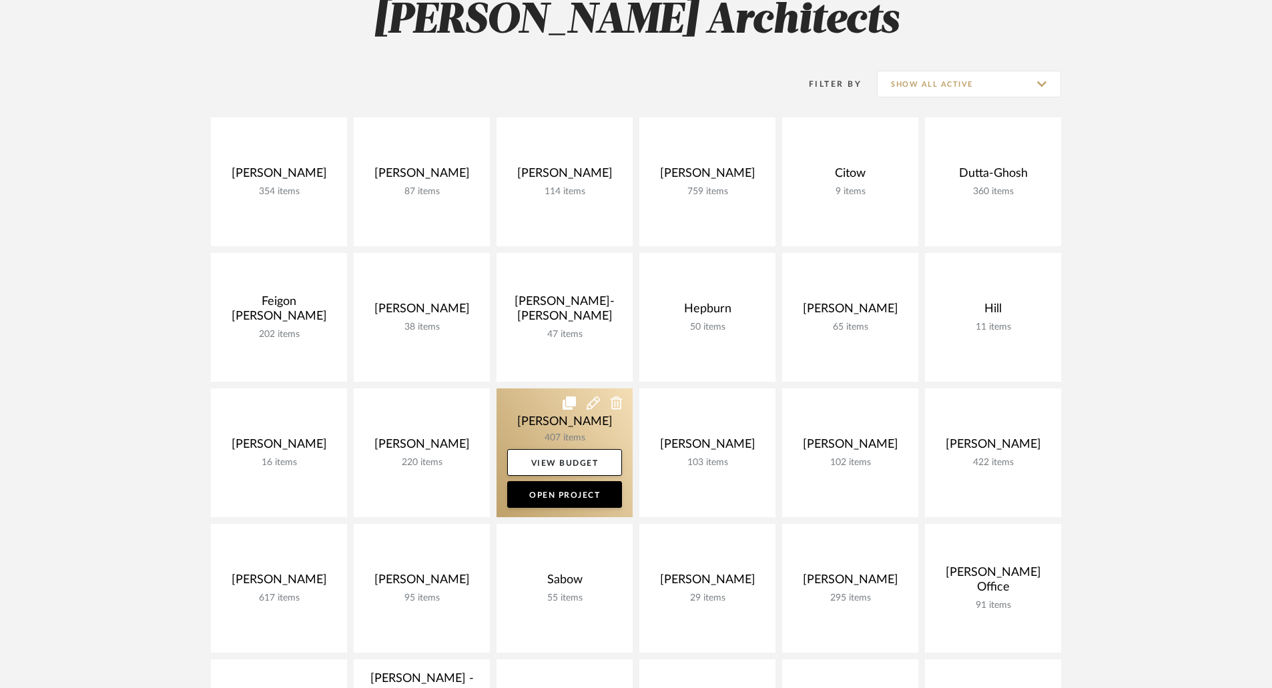
scroll to position [334, 0]
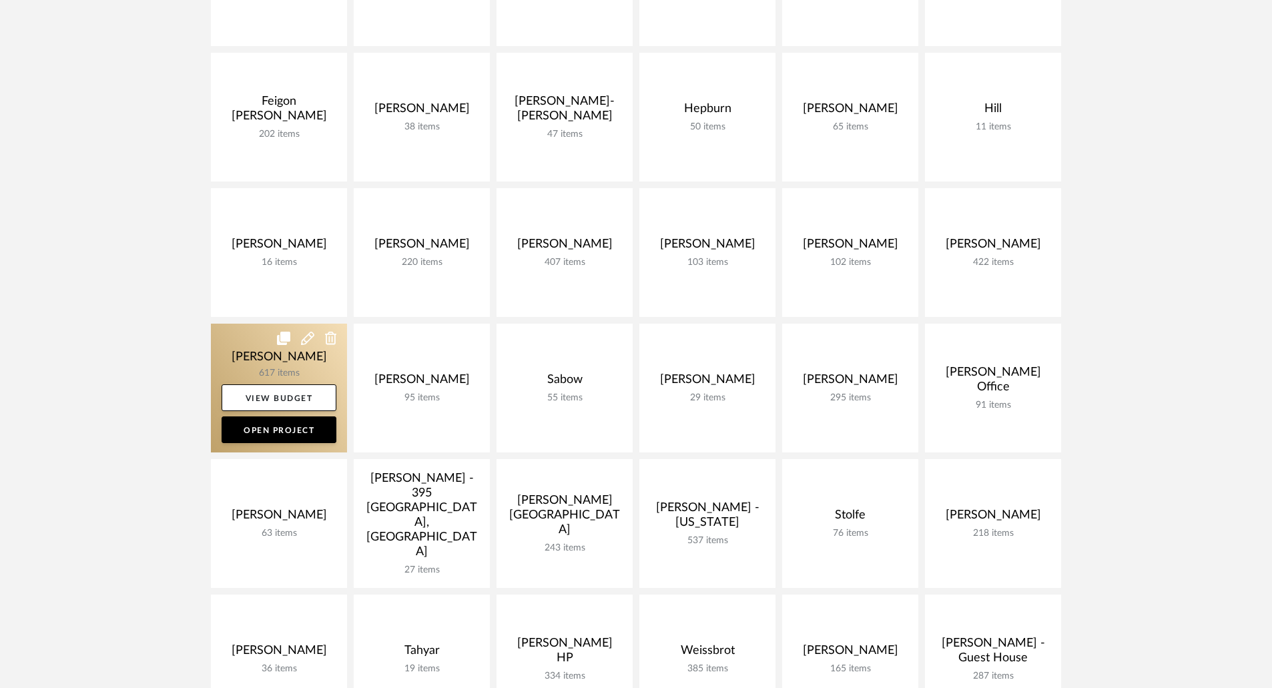
click at [316, 368] on link at bounding box center [279, 388] width 136 height 129
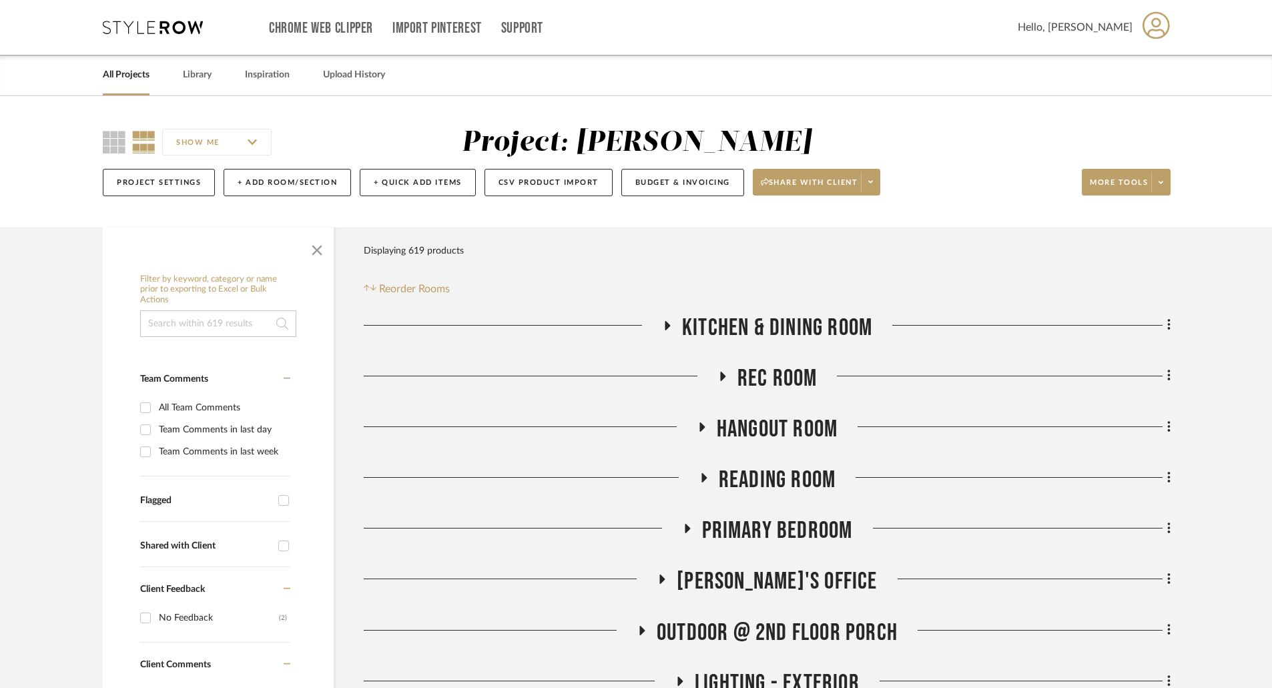
scroll to position [400, 0]
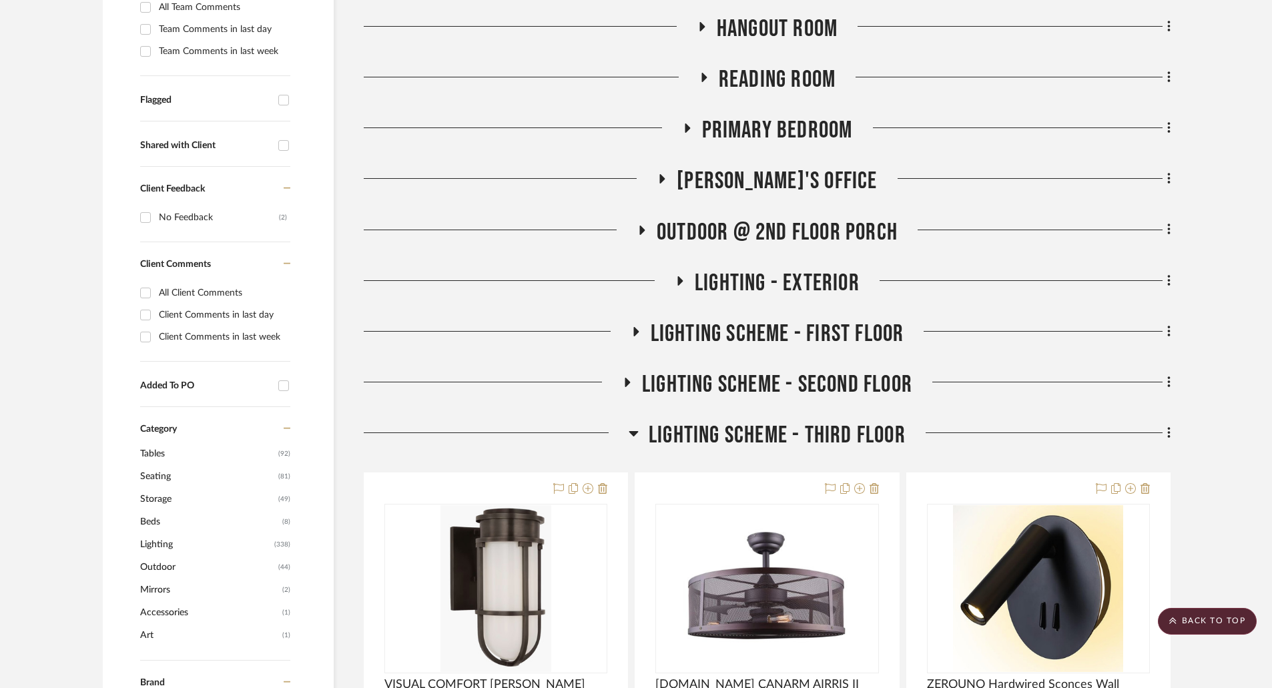
click at [644, 231] on icon at bounding box center [642, 230] width 16 height 10
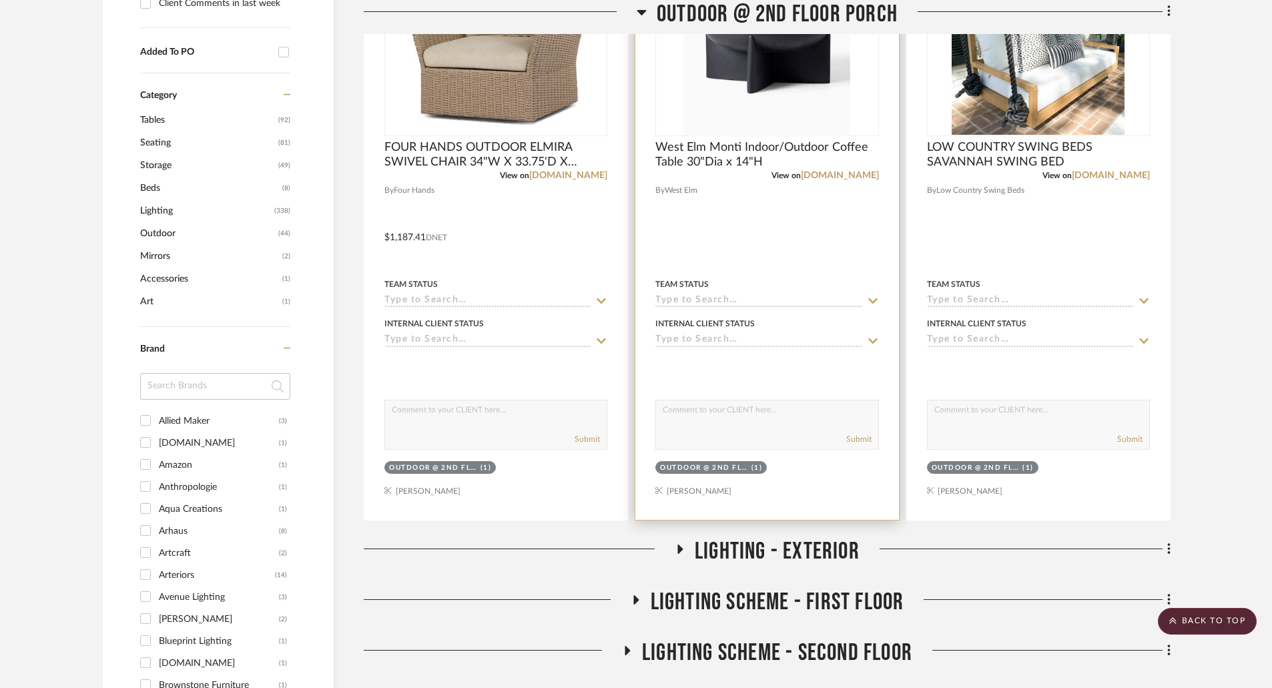
scroll to position [601, 0]
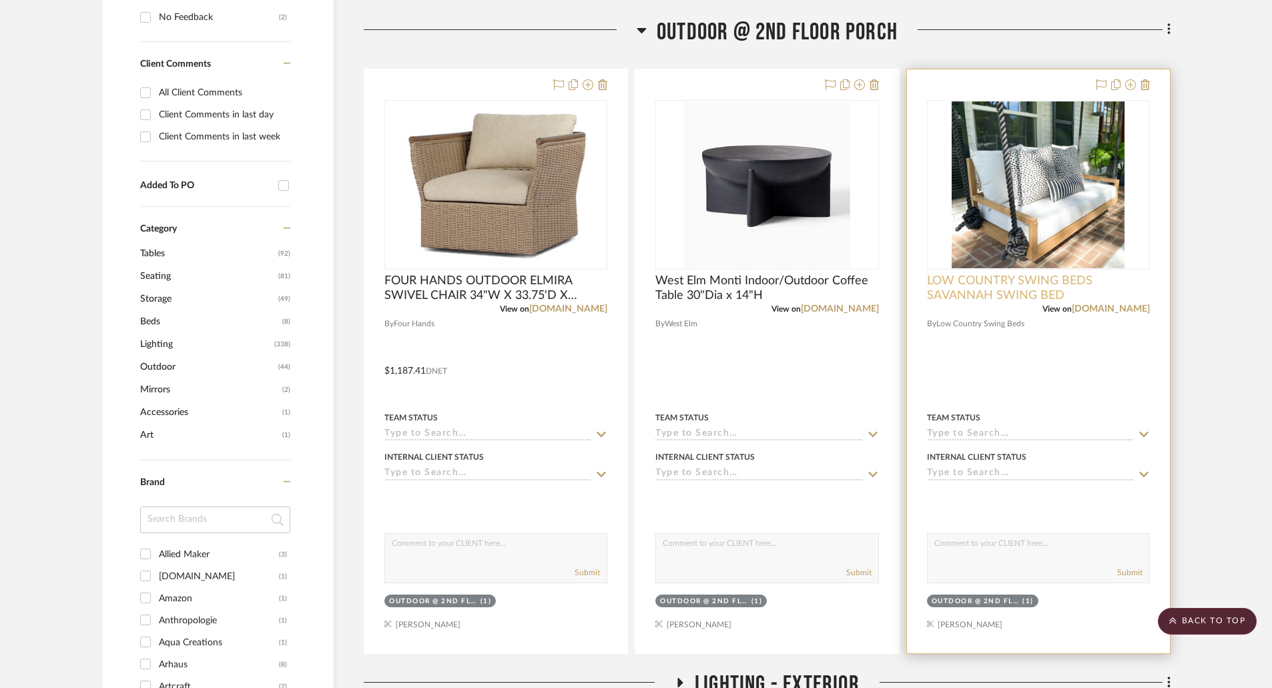
click at [1036, 280] on span "LOW COUNTRY SWING BEDS SAVANNAH SWING BED" at bounding box center [1038, 288] width 223 height 29
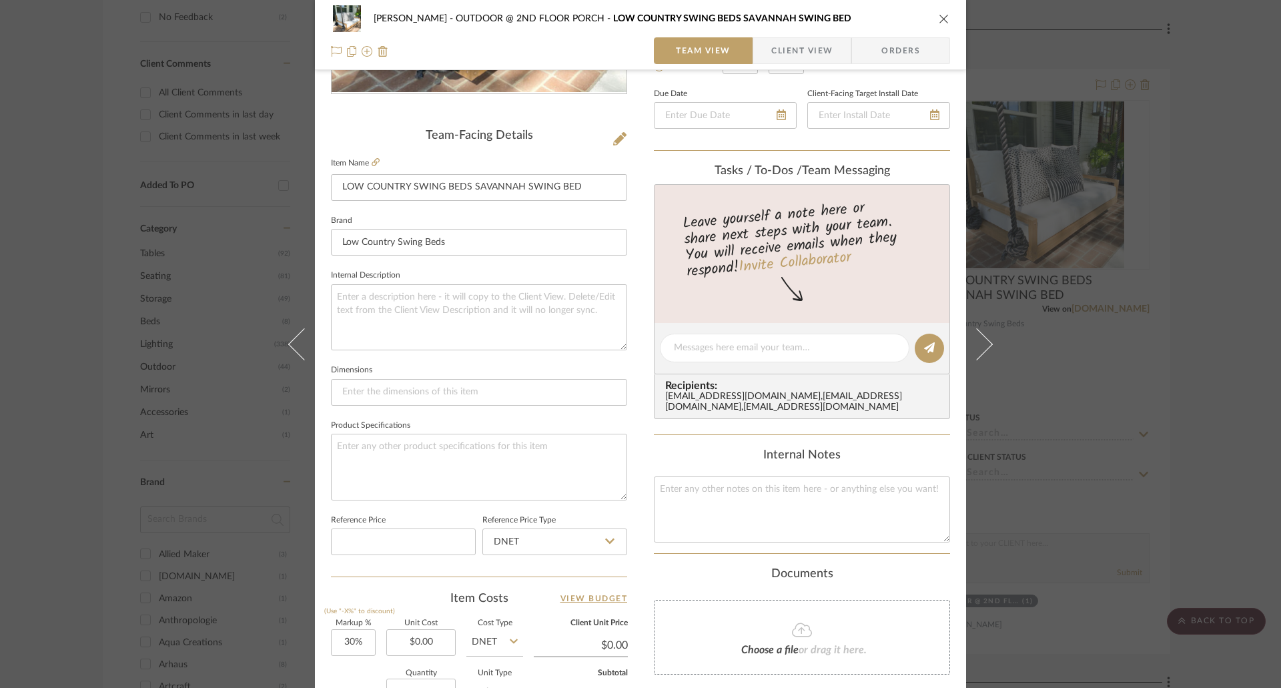
scroll to position [21, 0]
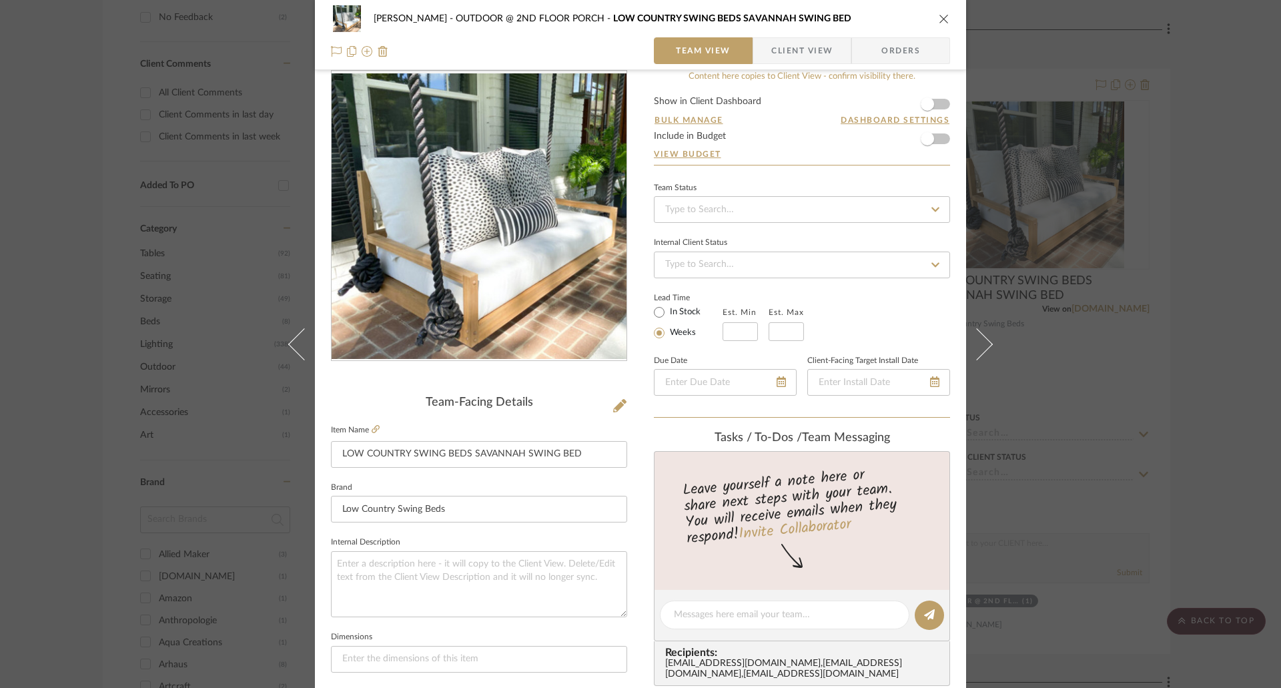
click at [376, 426] on fieldset "Item Name LOW COUNTRY SWING BEDS SAVANNAH SWING BED" at bounding box center [479, 444] width 296 height 47
click at [374, 428] on icon at bounding box center [376, 429] width 8 height 8
click at [939, 19] on icon "close" at bounding box center [944, 18] width 11 height 11
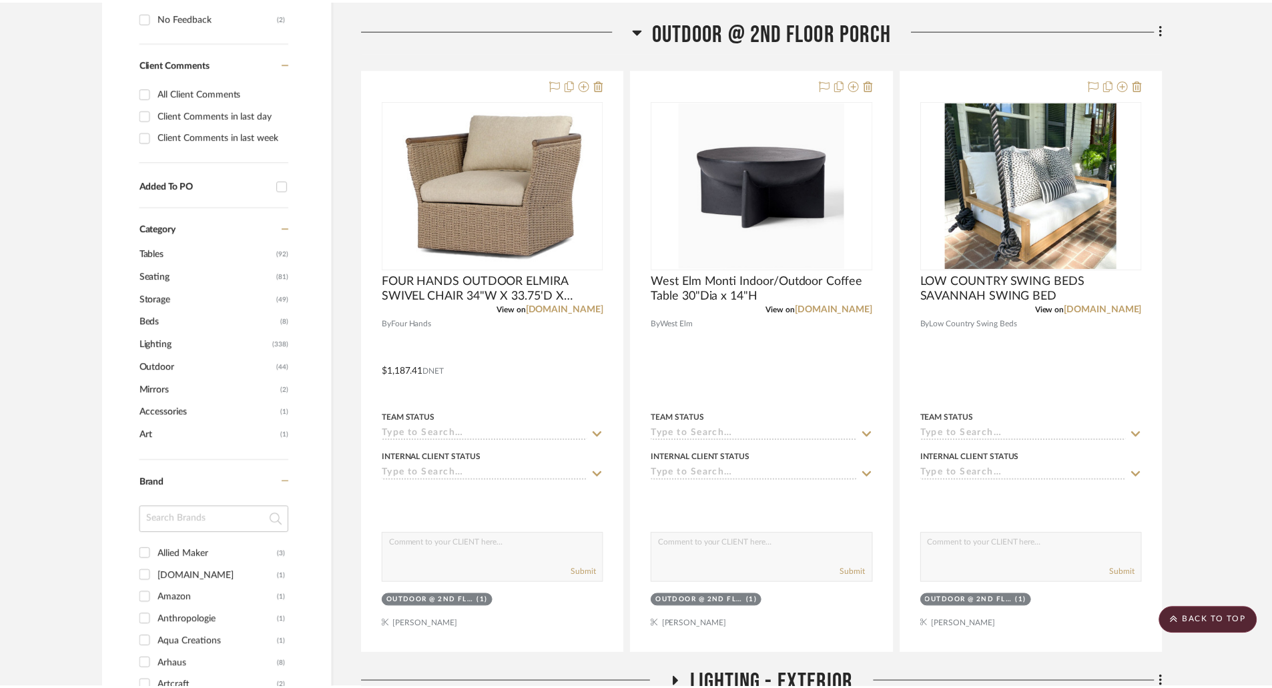
scroll to position [601, 0]
